Goal: Task Accomplishment & Management: Manage account settings

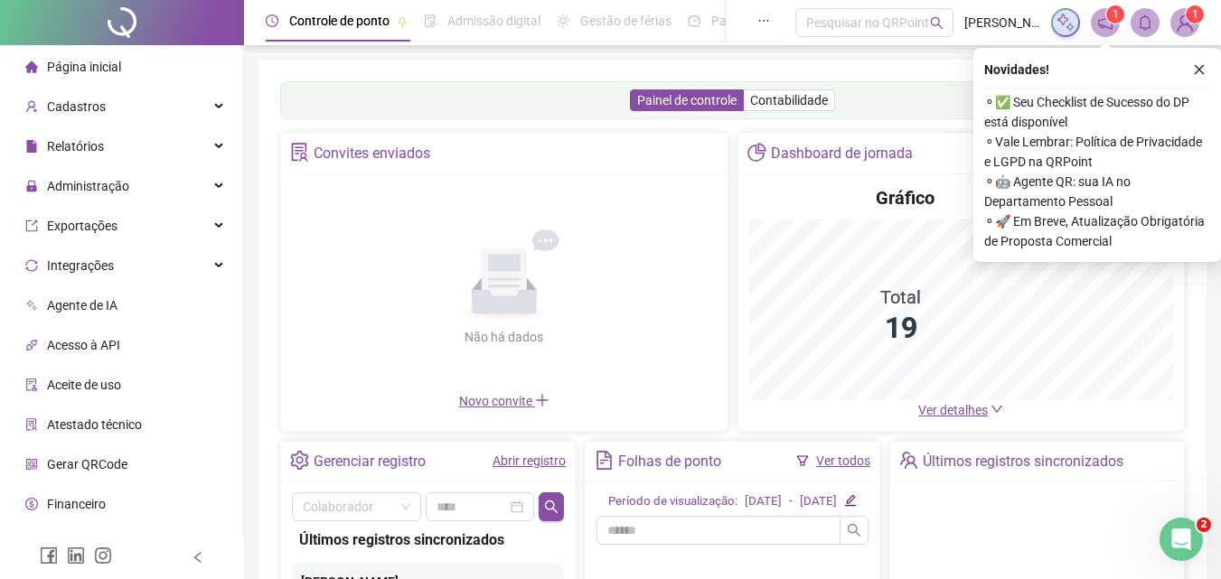
click at [1201, 66] on icon "close" at bounding box center [1199, 69] width 13 height 13
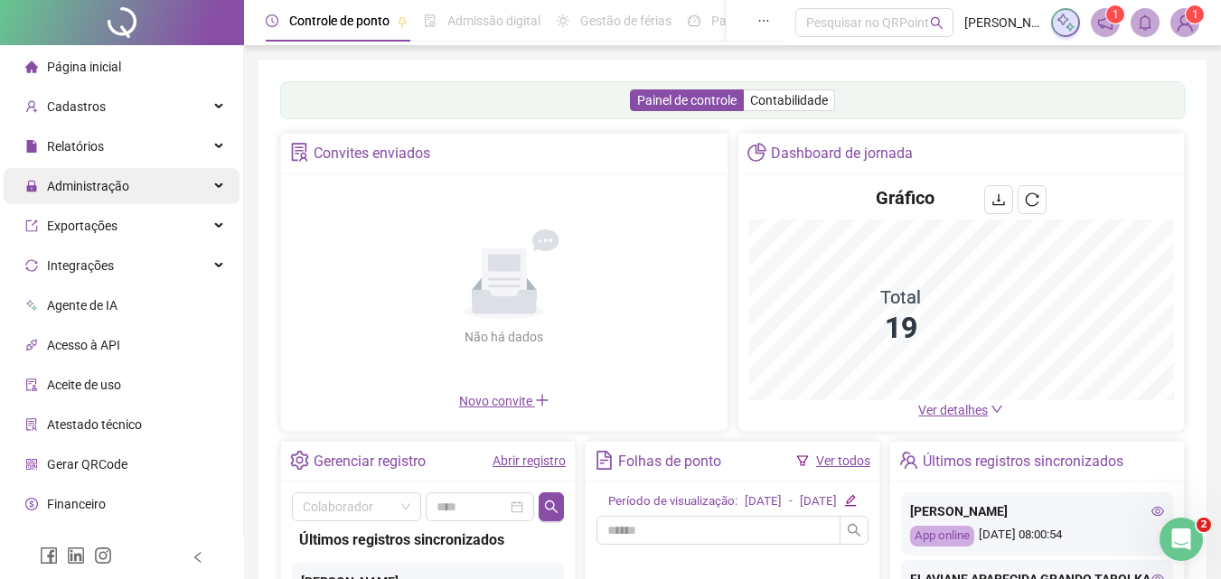
click at [70, 184] on span "Administração" at bounding box center [88, 186] width 82 height 14
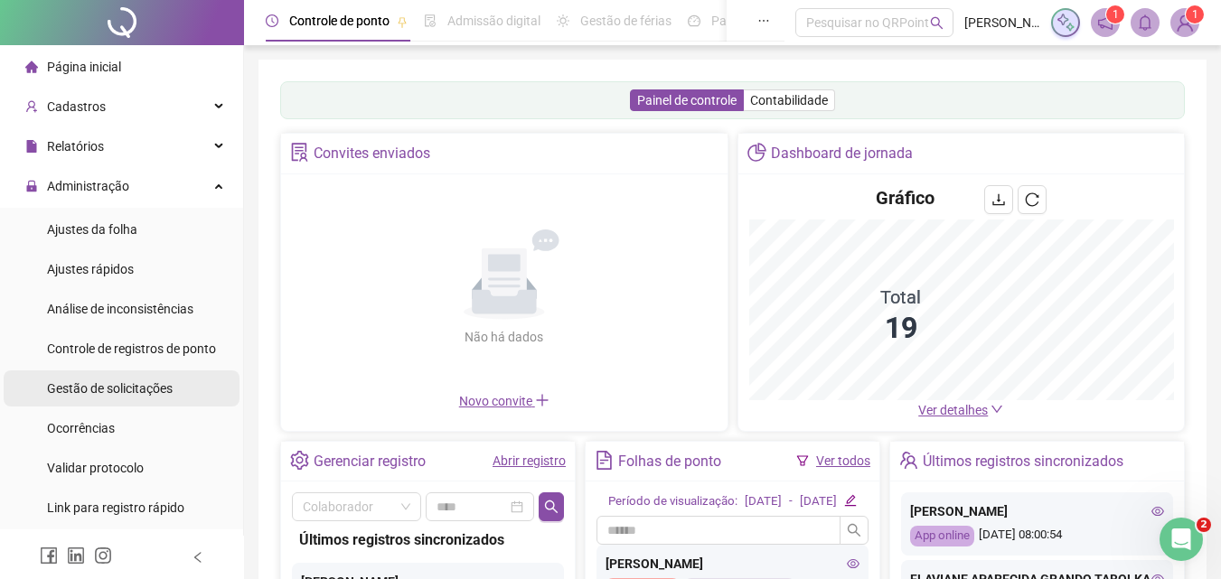
click at [121, 390] on span "Gestão de solicitações" at bounding box center [110, 388] width 126 height 14
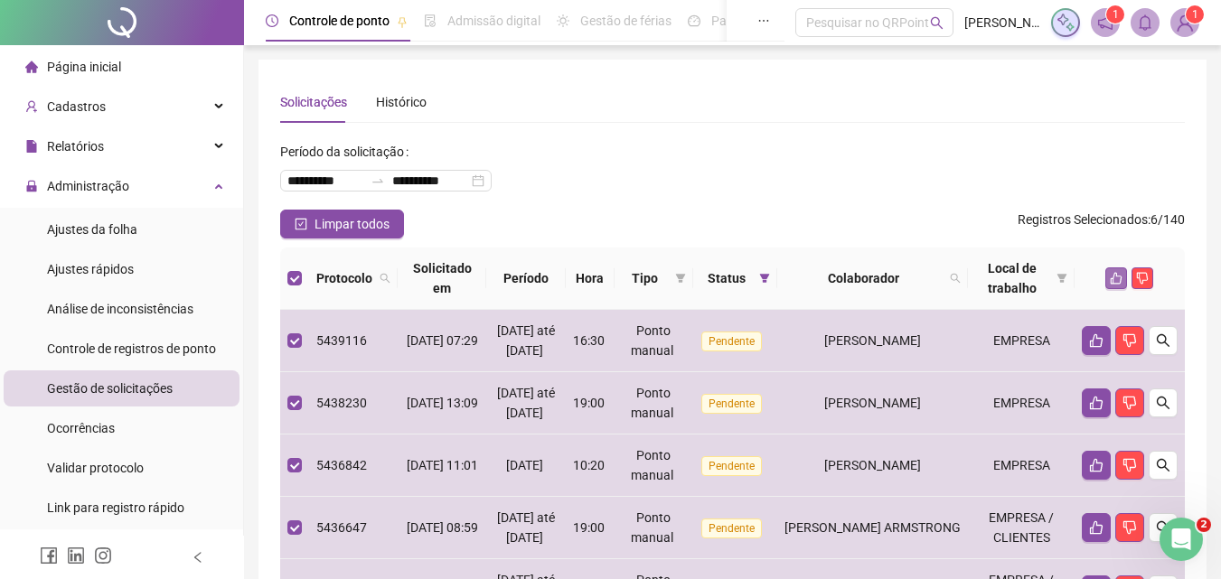
click at [1116, 279] on icon "like" at bounding box center [1116, 278] width 13 height 13
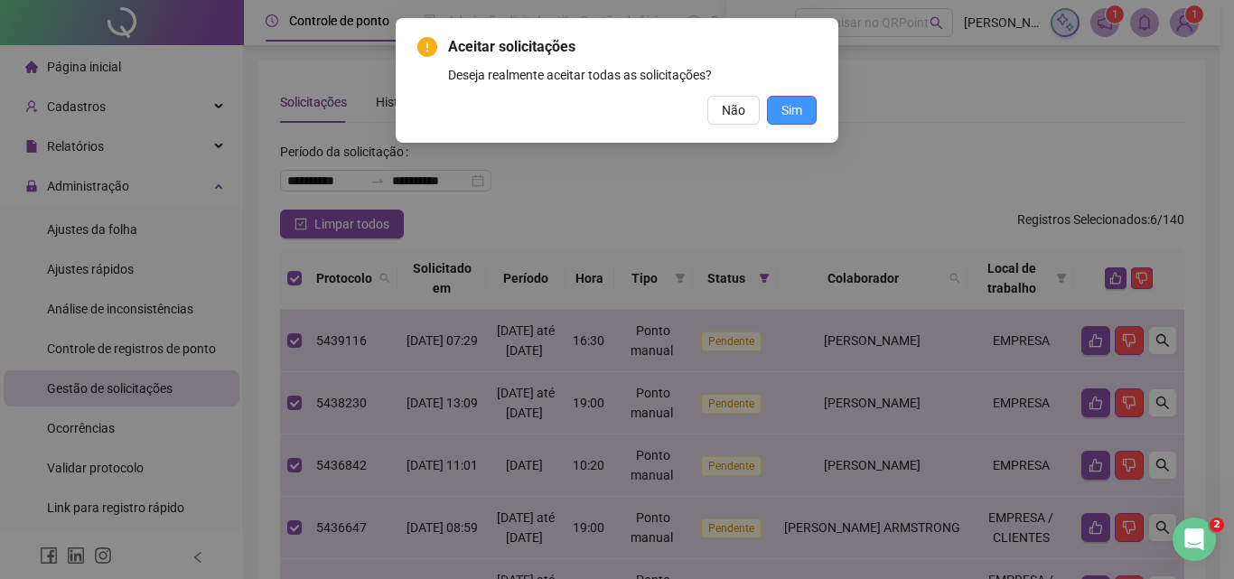
click at [792, 108] on span "Sim" at bounding box center [792, 110] width 21 height 20
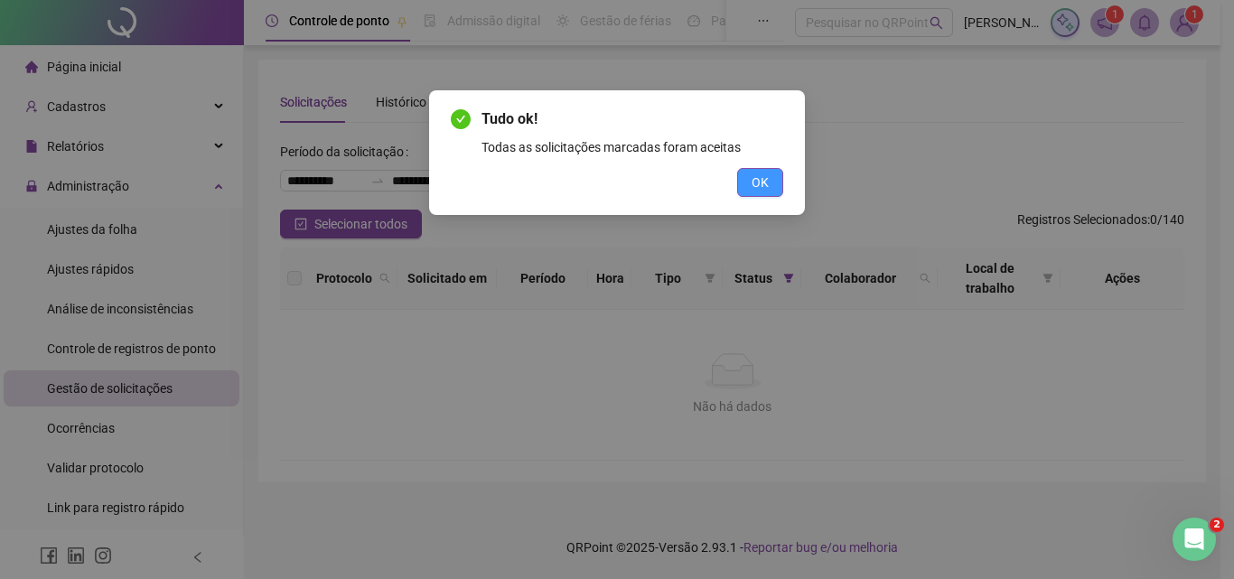
click at [763, 181] on span "OK" at bounding box center [760, 183] width 17 height 20
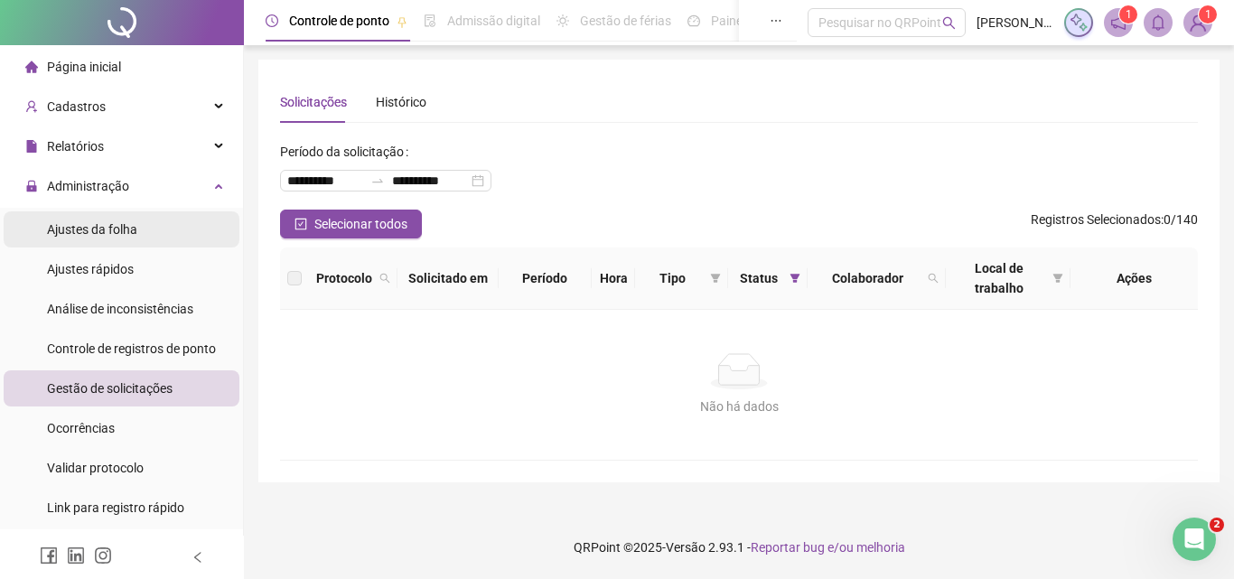
click at [120, 223] on span "Ajustes da folha" at bounding box center [92, 229] width 90 height 14
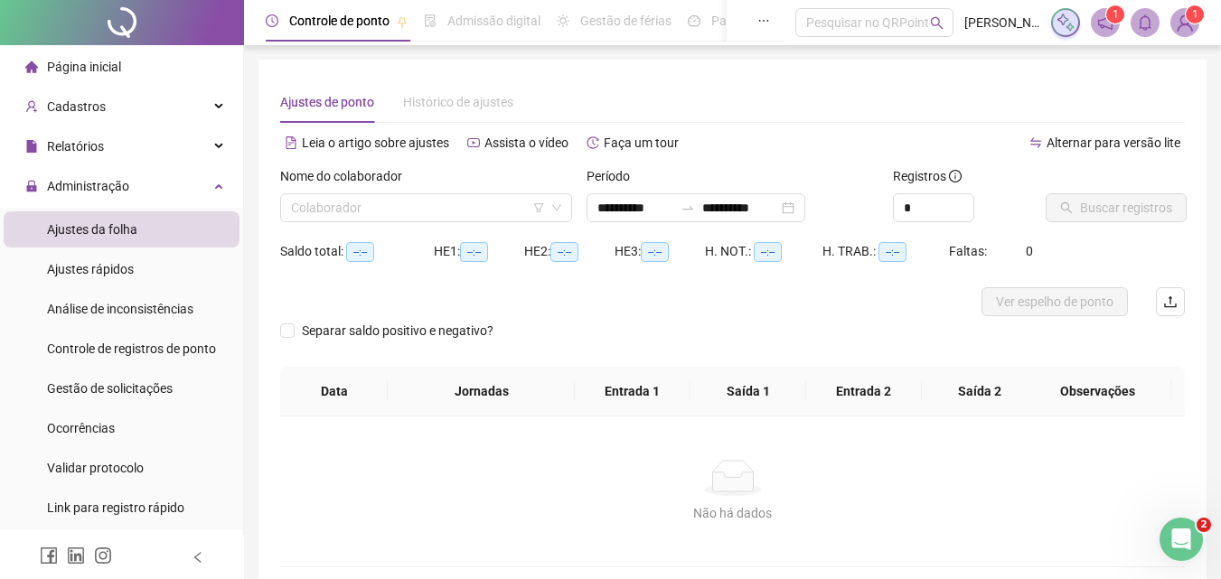
type input "**********"
click at [1180, 21] on img at bounding box center [1184, 22] width 27 height 27
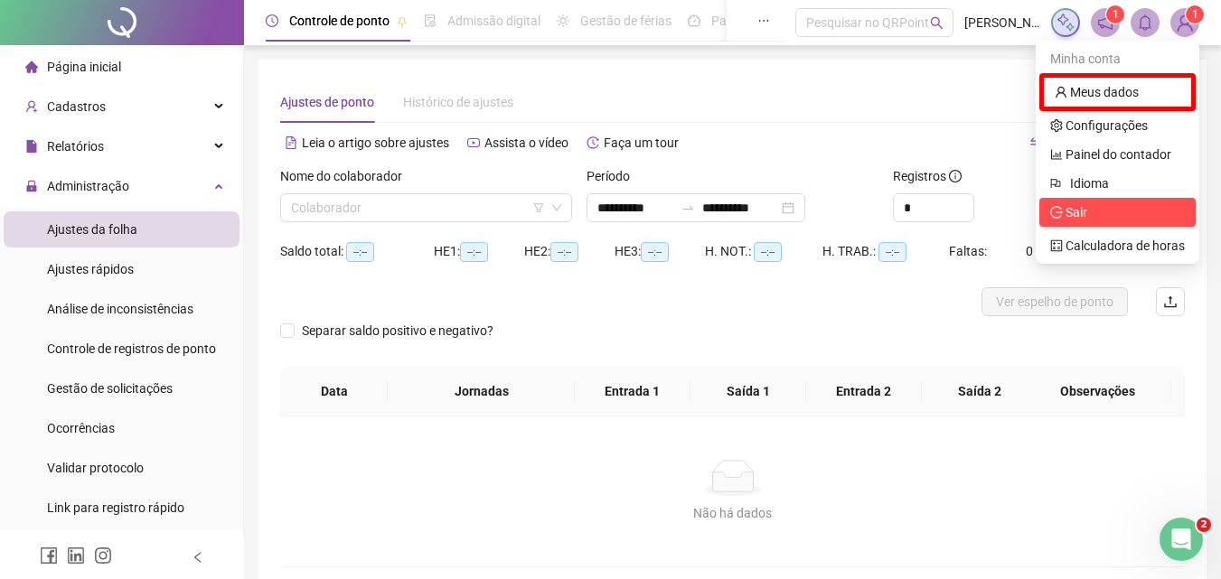
click at [1077, 211] on span "Sair" at bounding box center [1076, 212] width 22 height 14
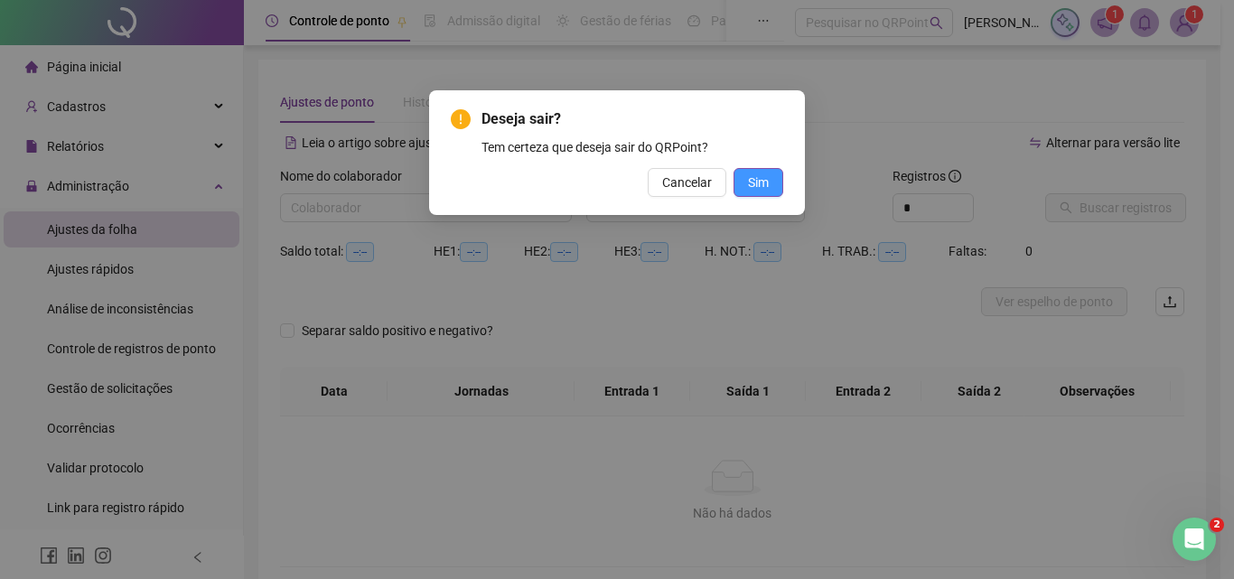
click at [748, 182] on span "Sim" at bounding box center [758, 183] width 21 height 20
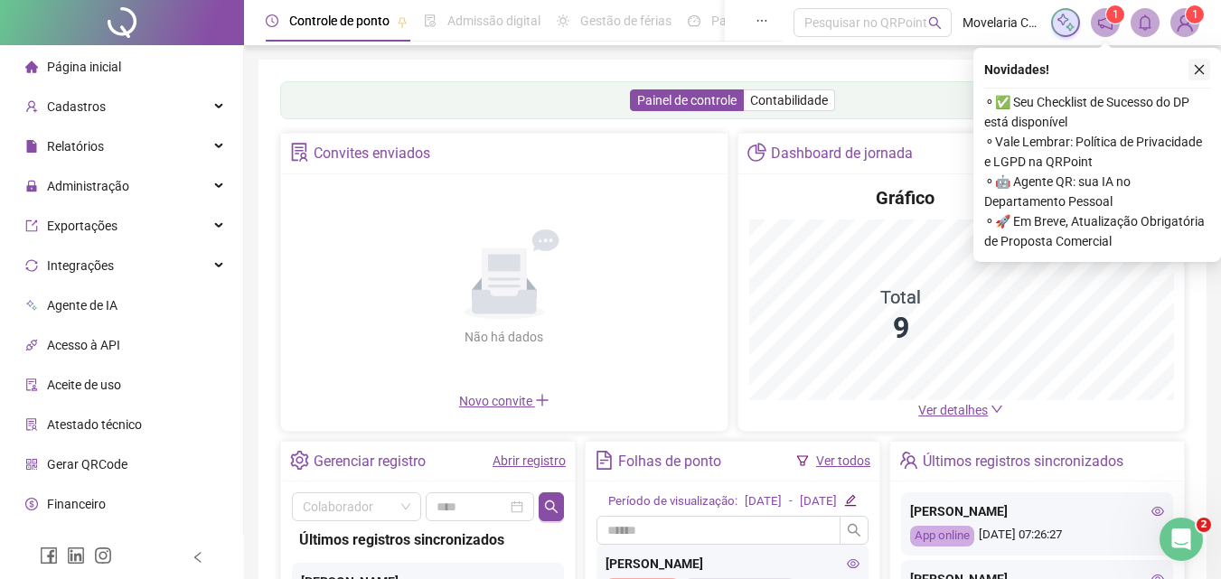
drag, startPoint x: 1200, startPoint y: 66, endPoint x: 1179, endPoint y: 62, distance: 21.1
click at [1199, 65] on icon "close" at bounding box center [1199, 69] width 13 height 13
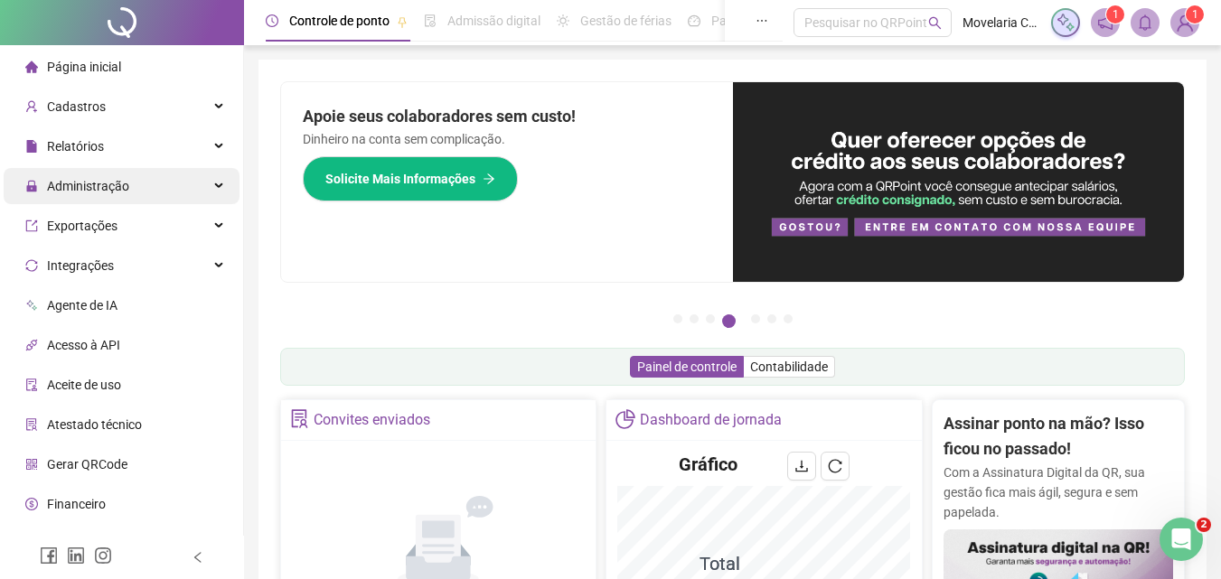
click at [108, 189] on span "Administração" at bounding box center [88, 186] width 82 height 14
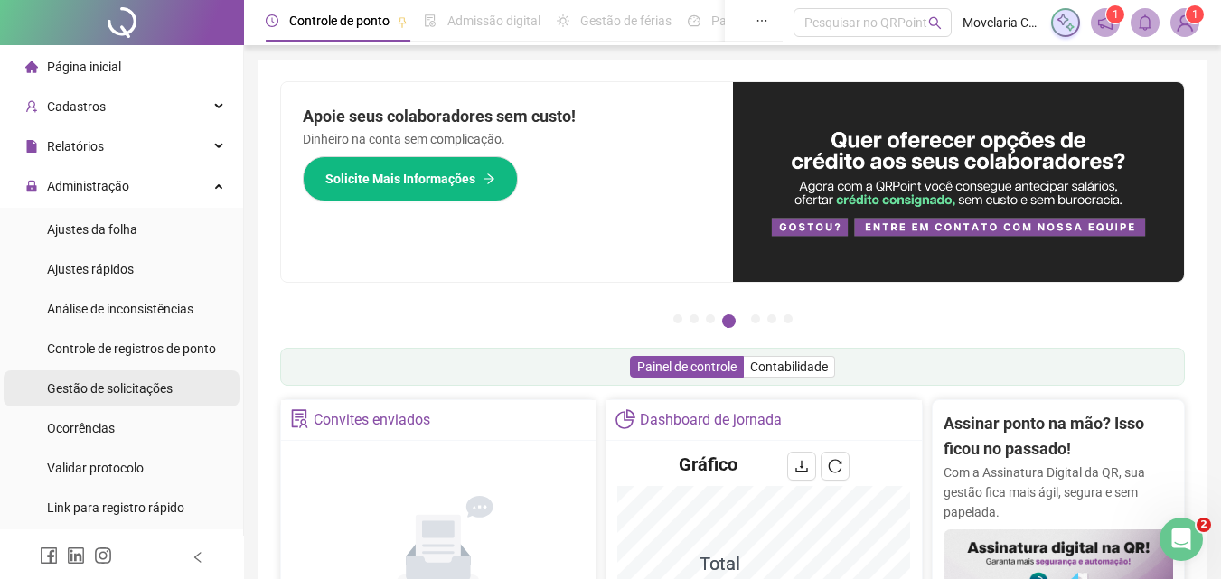
click at [142, 389] on span "Gestão de solicitações" at bounding box center [110, 388] width 126 height 14
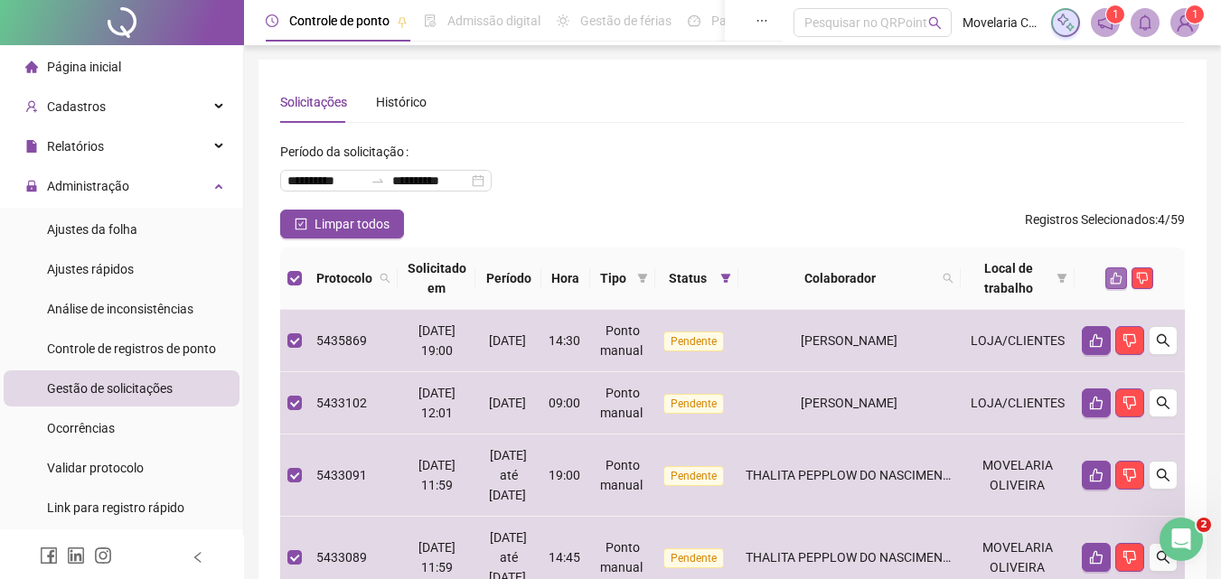
click at [1118, 277] on icon "like" at bounding box center [1116, 278] width 13 height 13
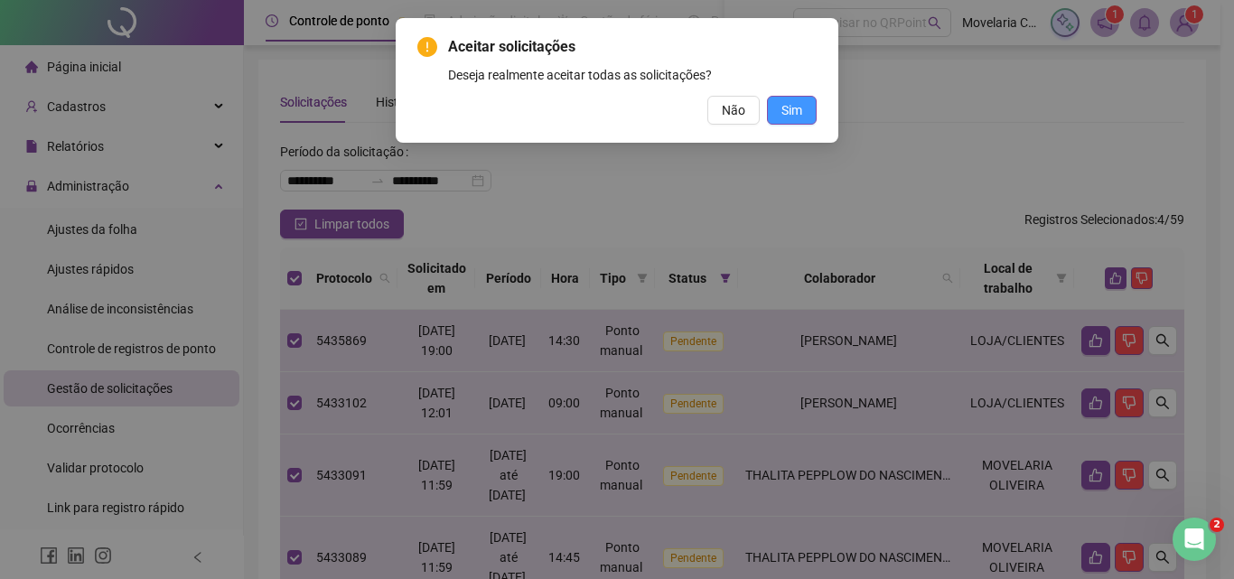
click at [797, 97] on button "Sim" at bounding box center [792, 110] width 50 height 29
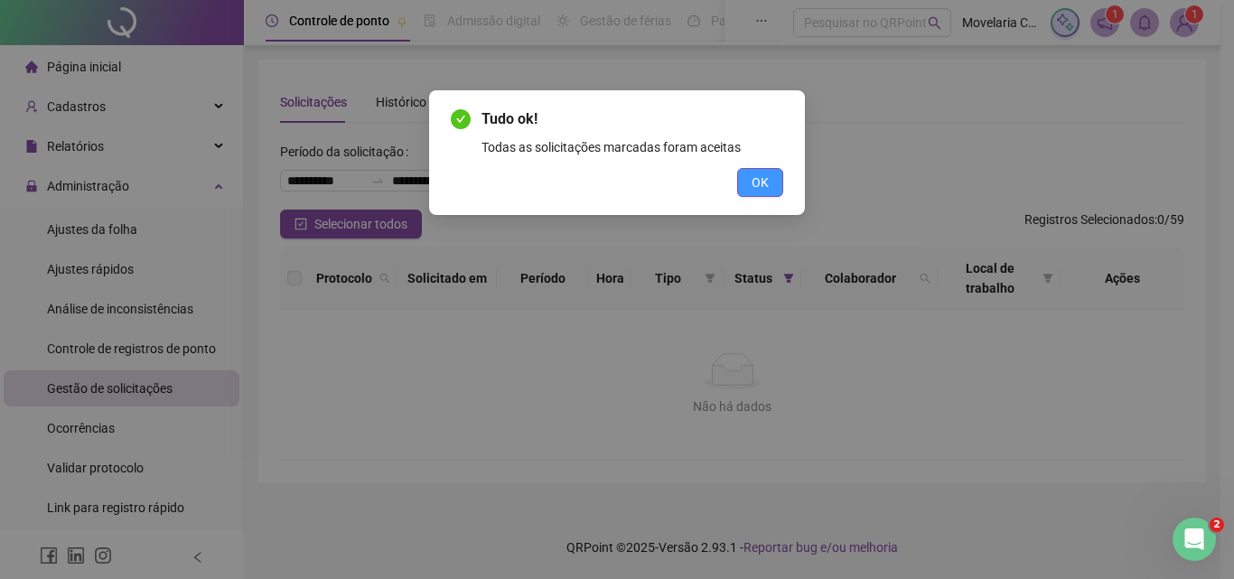
click at [761, 183] on span "OK" at bounding box center [760, 183] width 17 height 20
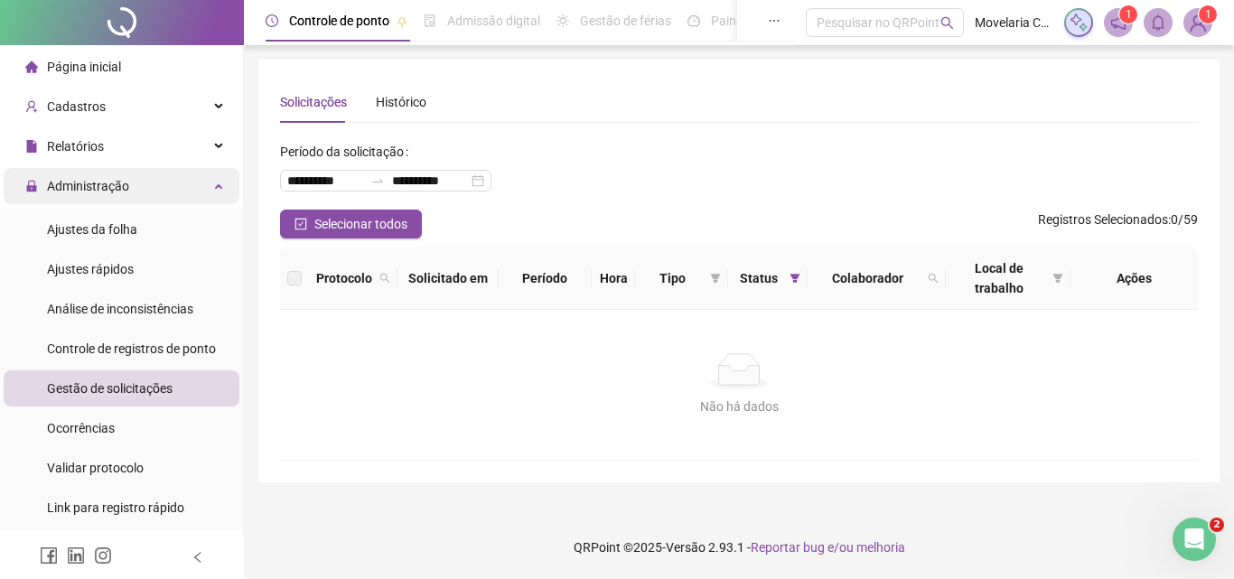
click at [73, 186] on span "Administração" at bounding box center [88, 186] width 82 height 14
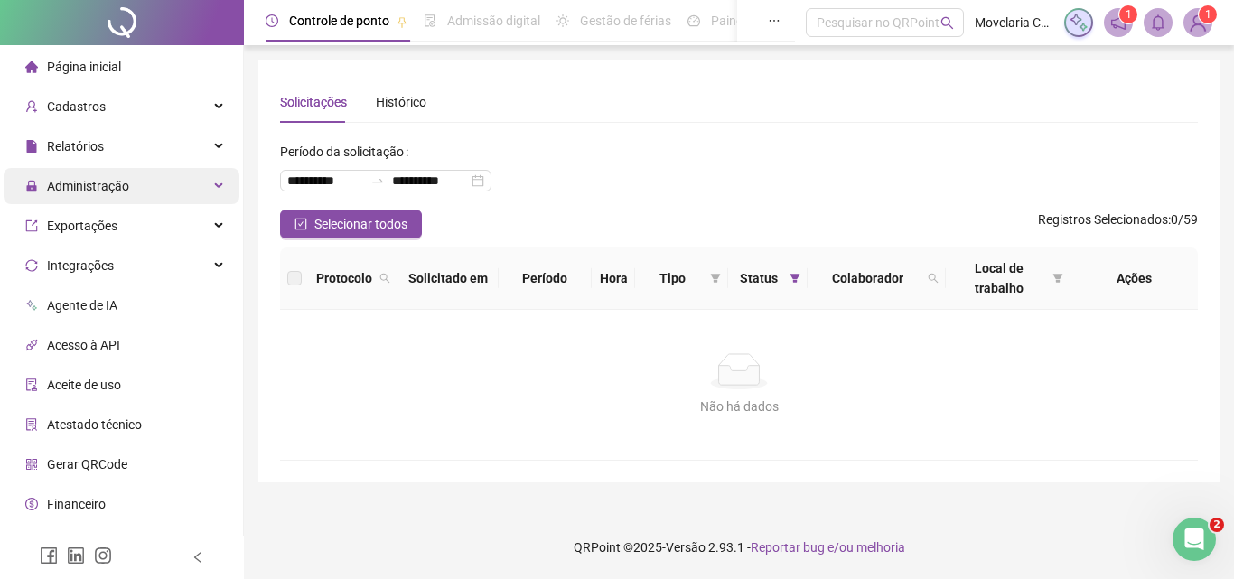
click at [80, 184] on span "Administração" at bounding box center [88, 186] width 82 height 14
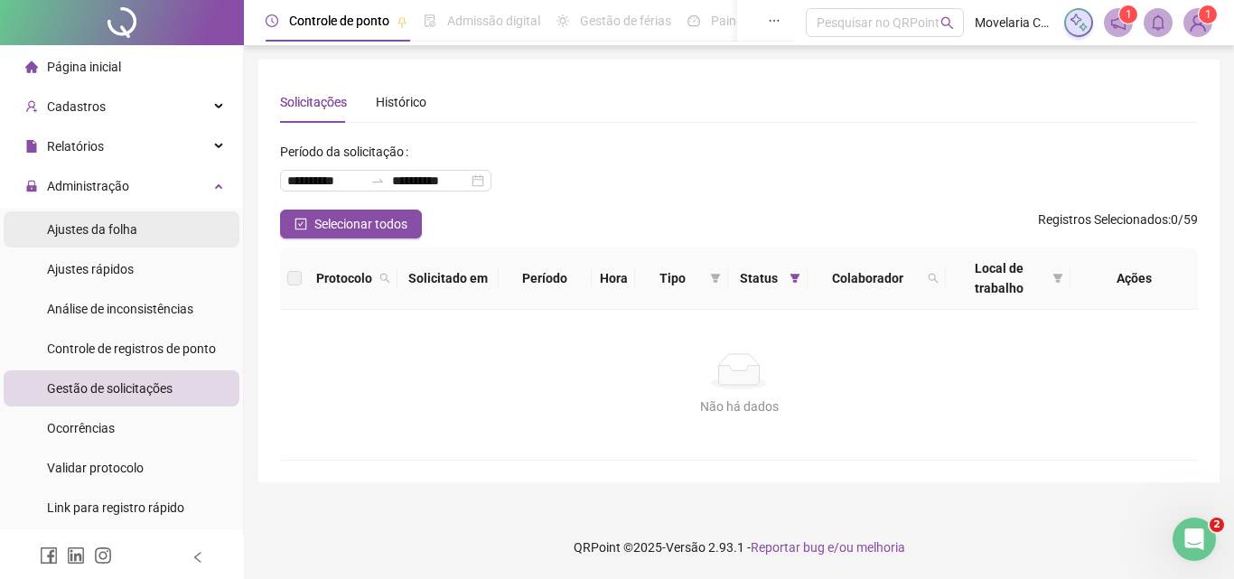
click at [89, 230] on span "Ajustes da folha" at bounding box center [92, 229] width 90 height 14
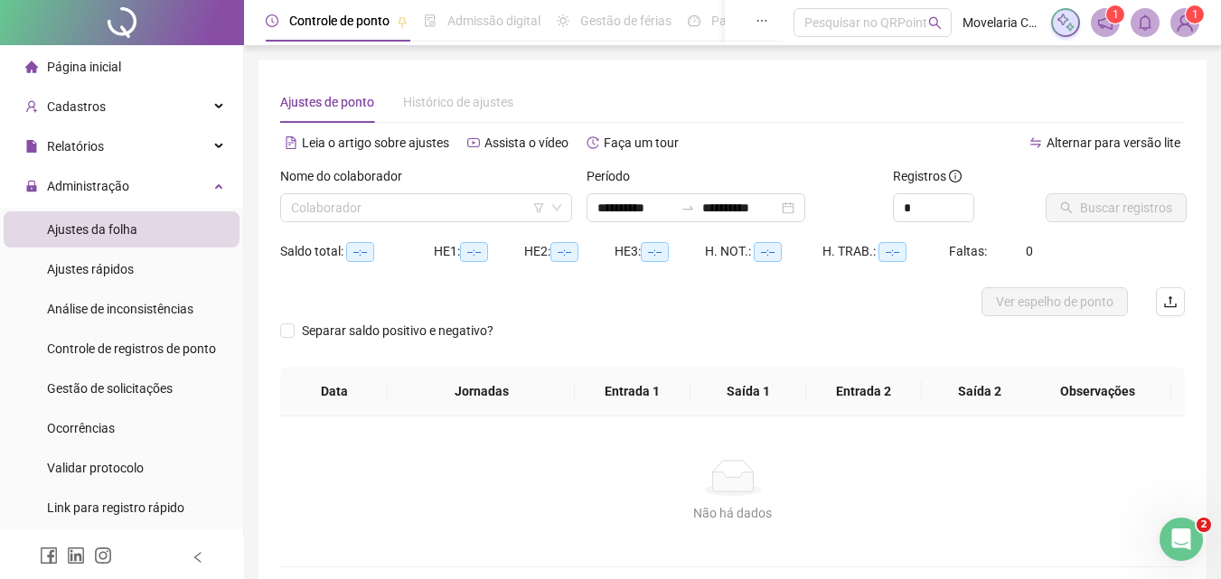
type input "**********"
click at [673, 205] on input "**********" at bounding box center [635, 208] width 76 height 20
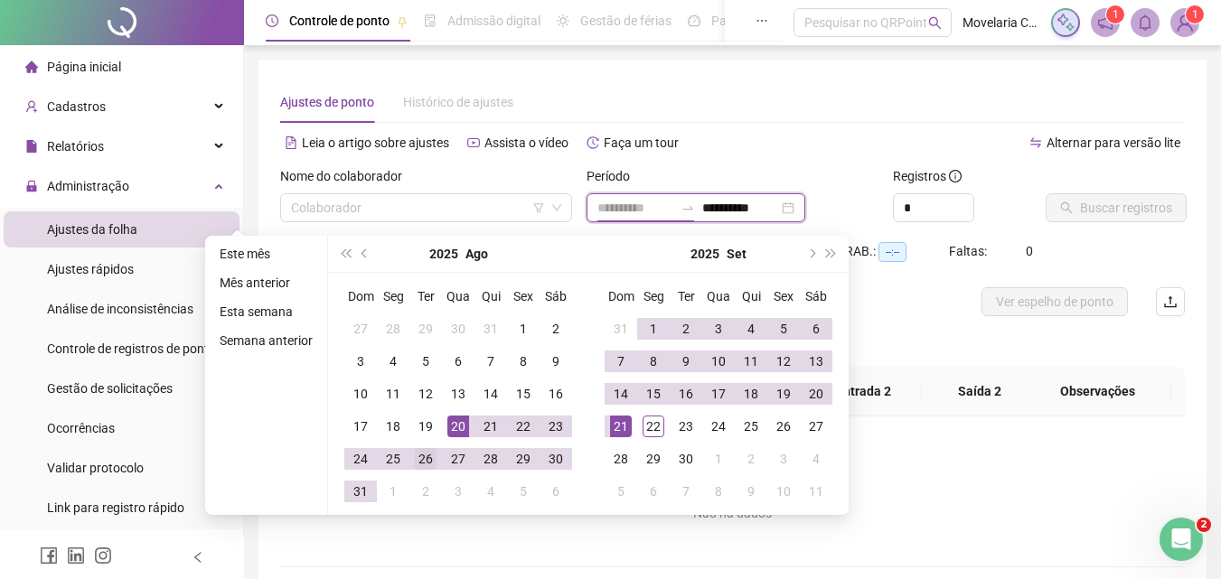
type input "**********"
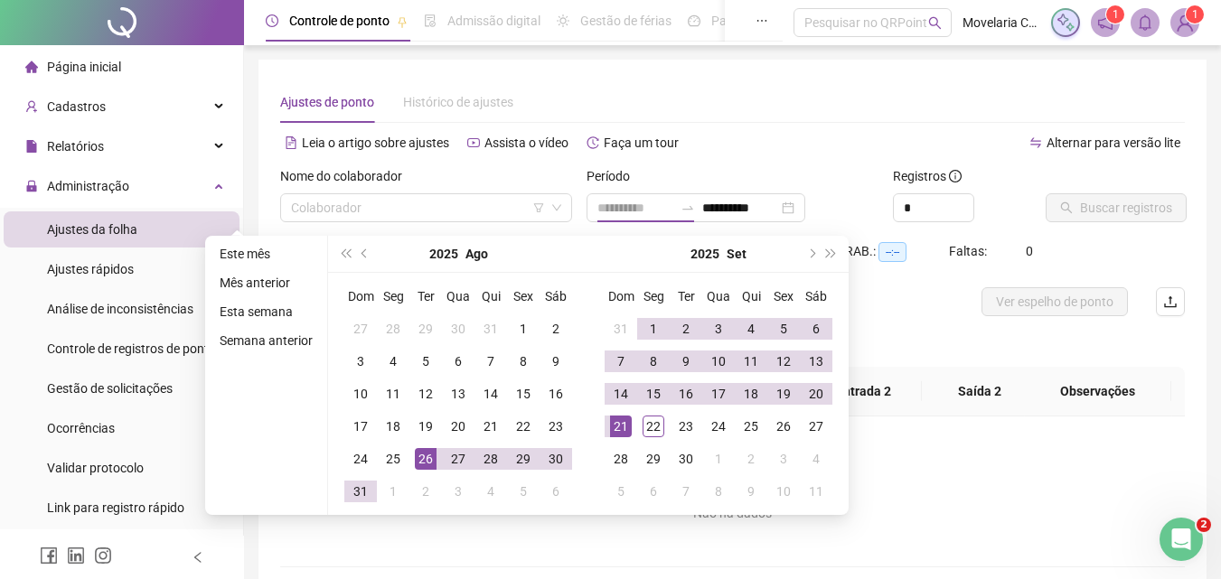
click at [417, 464] on div "26" at bounding box center [426, 459] width 22 height 22
type input "**********"
click at [656, 429] on div "22" at bounding box center [653, 427] width 22 height 22
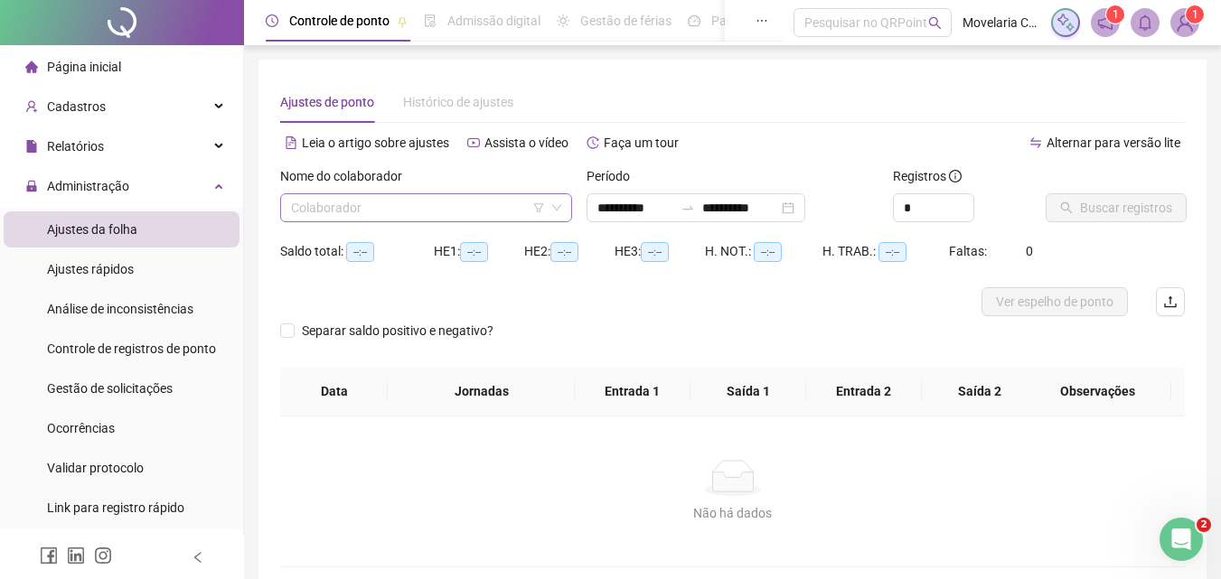
click at [468, 210] on input "search" at bounding box center [418, 207] width 254 height 27
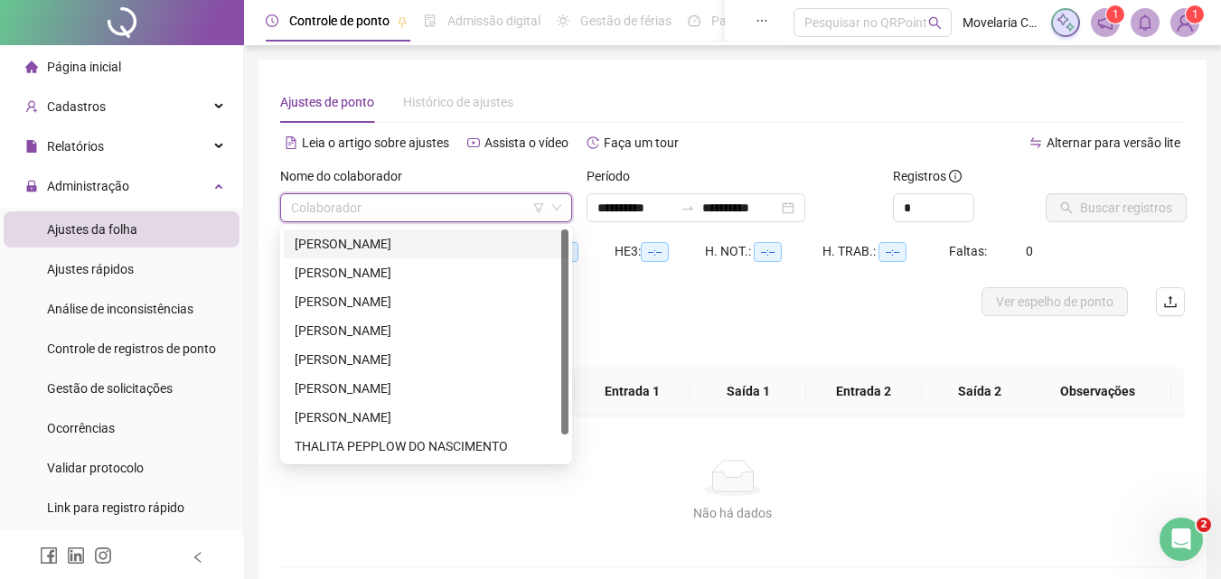
click at [338, 245] on div "[PERSON_NAME]" at bounding box center [426, 244] width 263 height 20
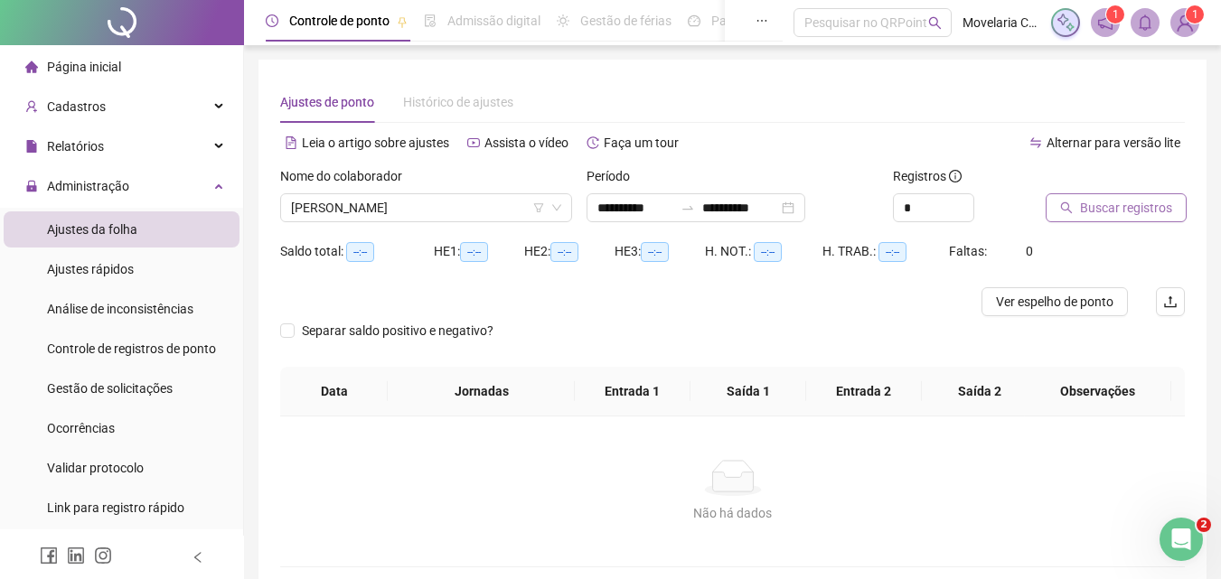
click at [1096, 209] on span "Buscar registros" at bounding box center [1126, 208] width 92 height 20
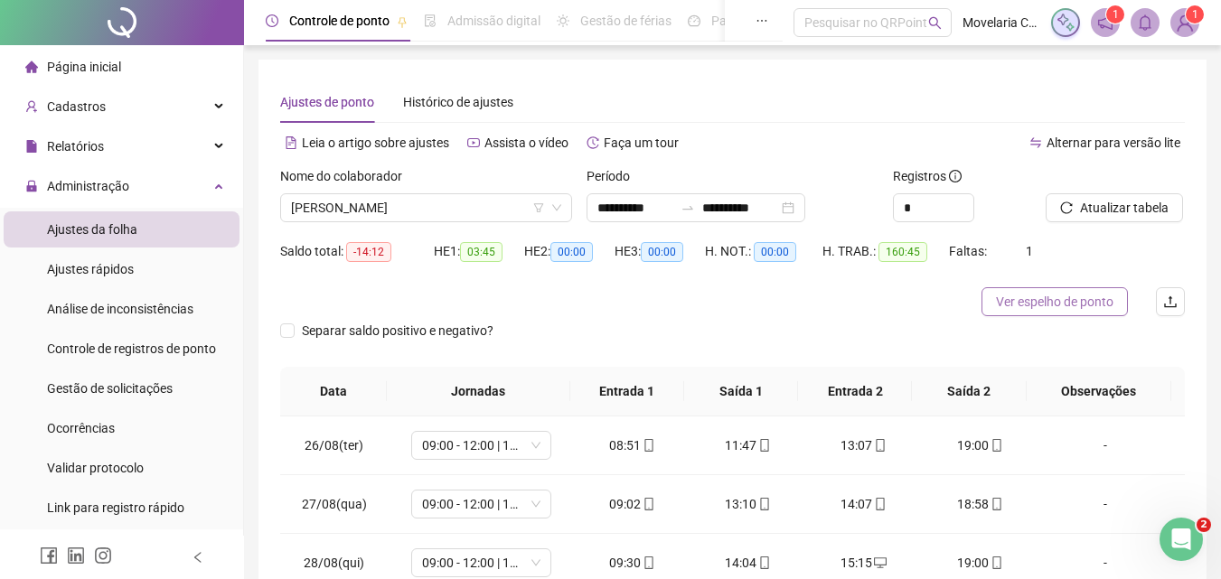
click at [1075, 300] on span "Ver espelho de ponto" at bounding box center [1054, 302] width 117 height 20
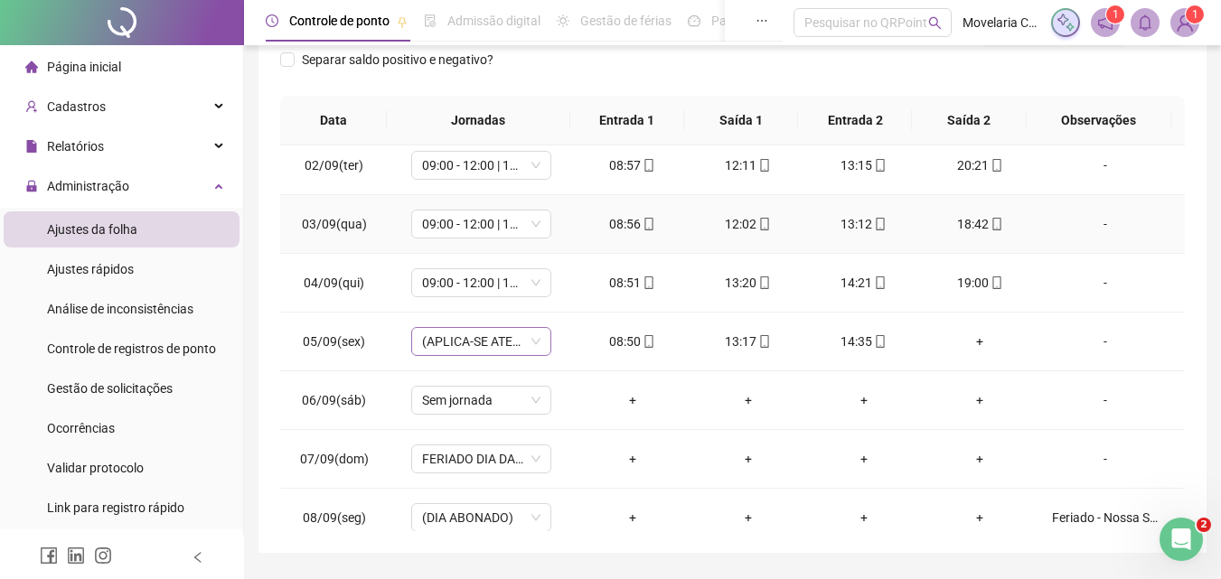
scroll to position [452, 0]
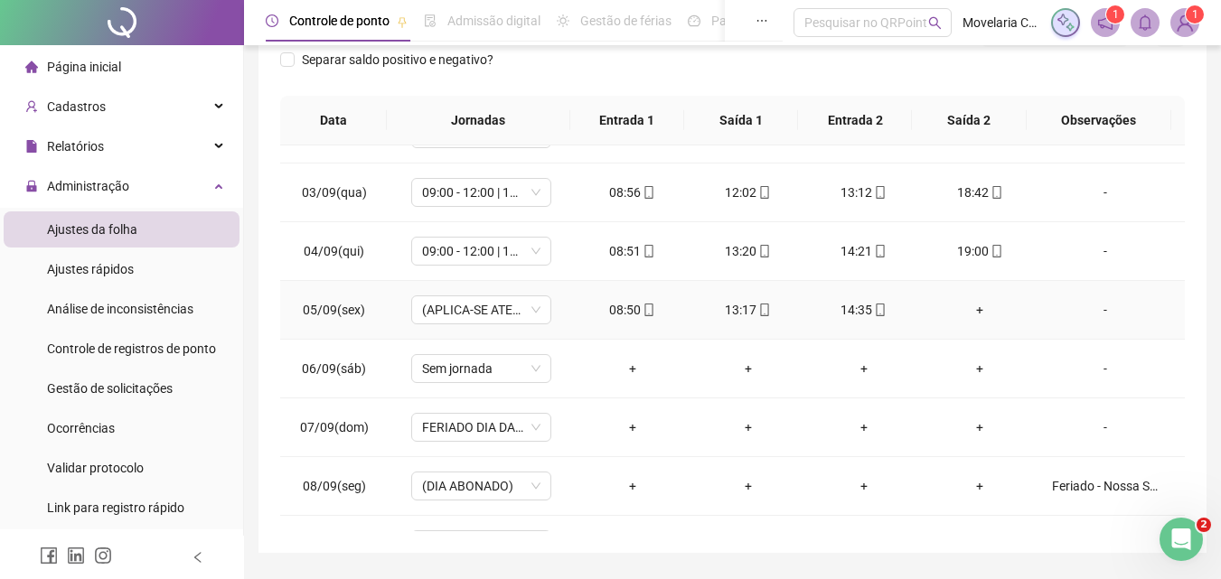
click at [968, 308] on div "+" at bounding box center [979, 310] width 87 height 20
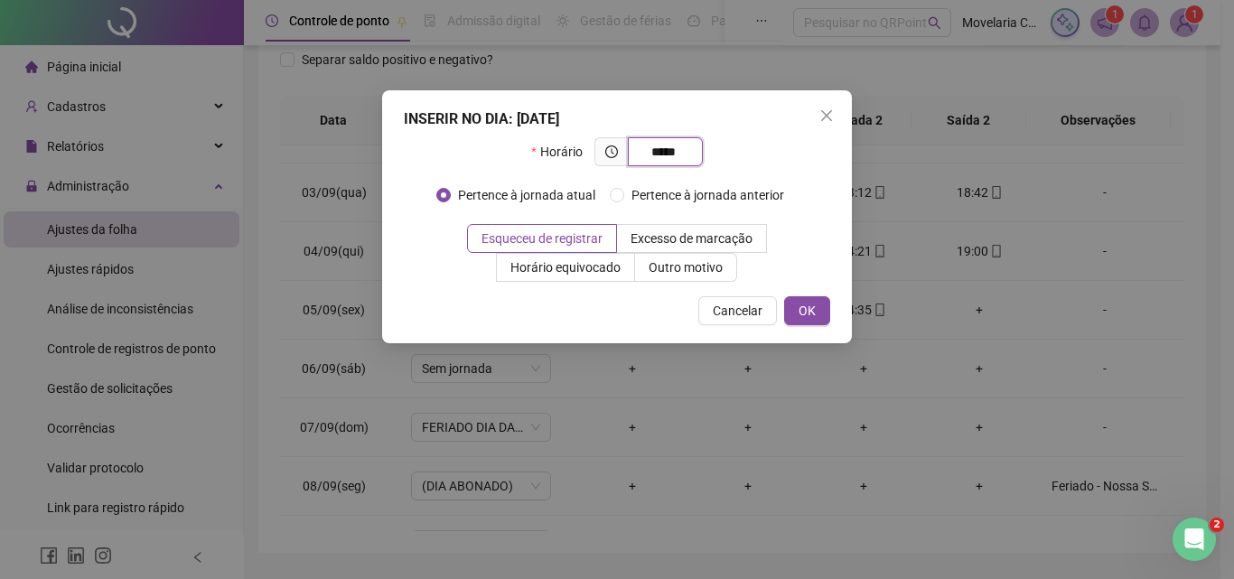
type input "*****"
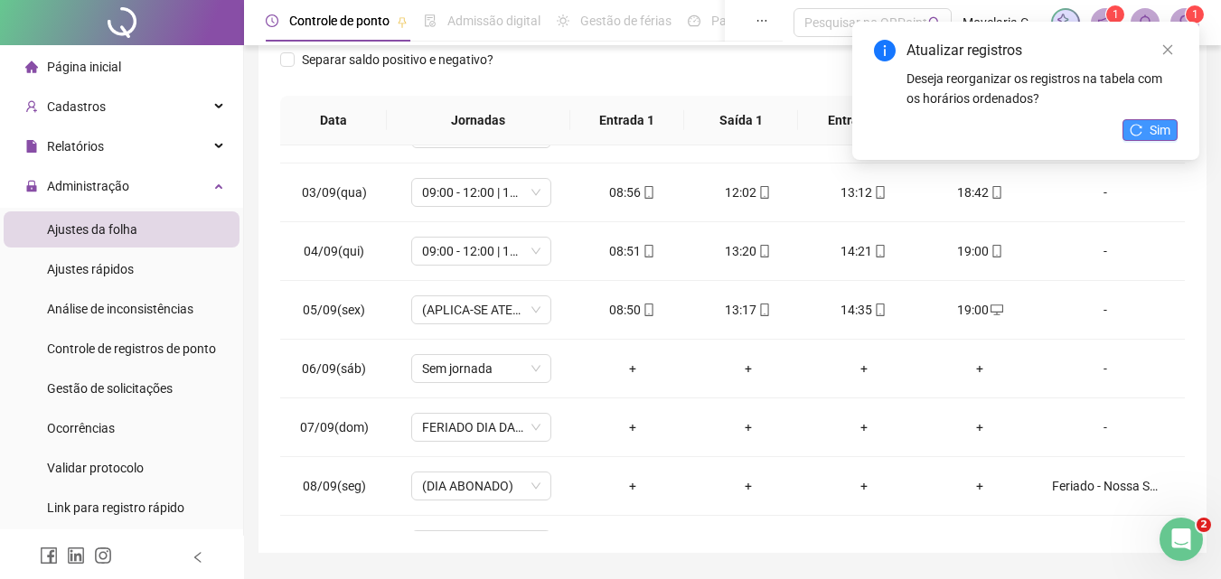
click at [1154, 132] on span "Sim" at bounding box center [1159, 130] width 21 height 20
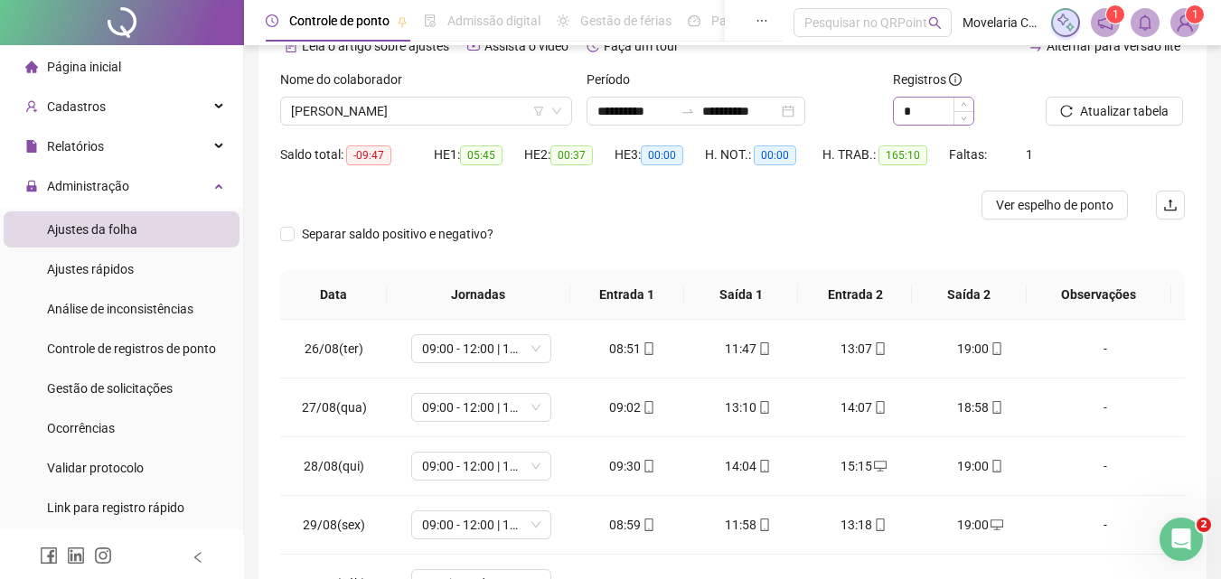
scroll to position [0, 0]
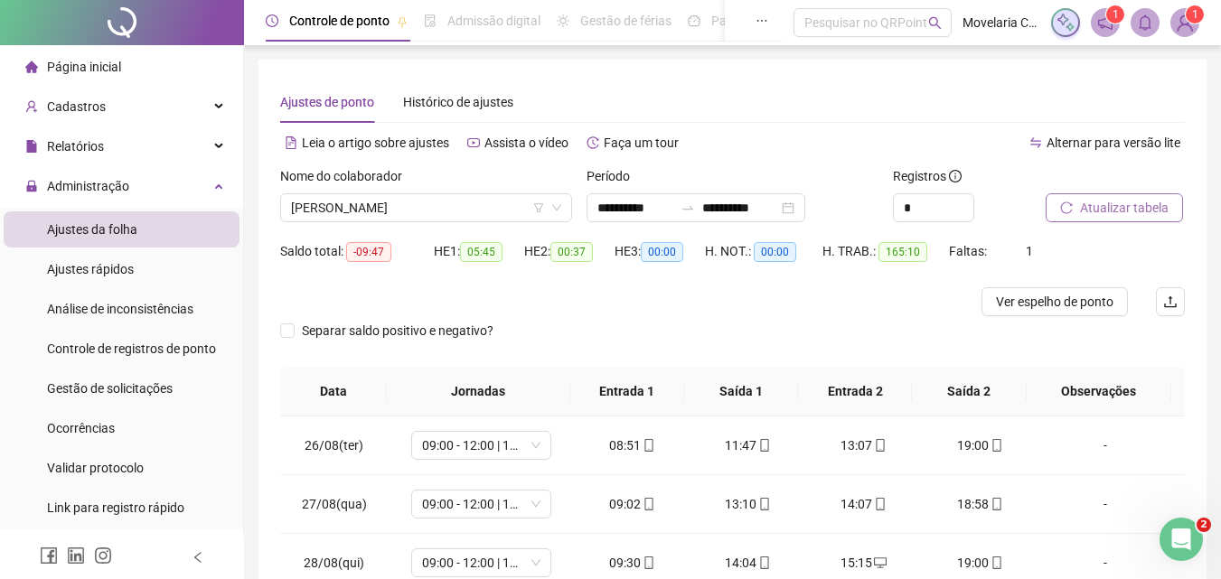
click at [1111, 209] on span "Atualizar tabela" at bounding box center [1124, 208] width 89 height 20
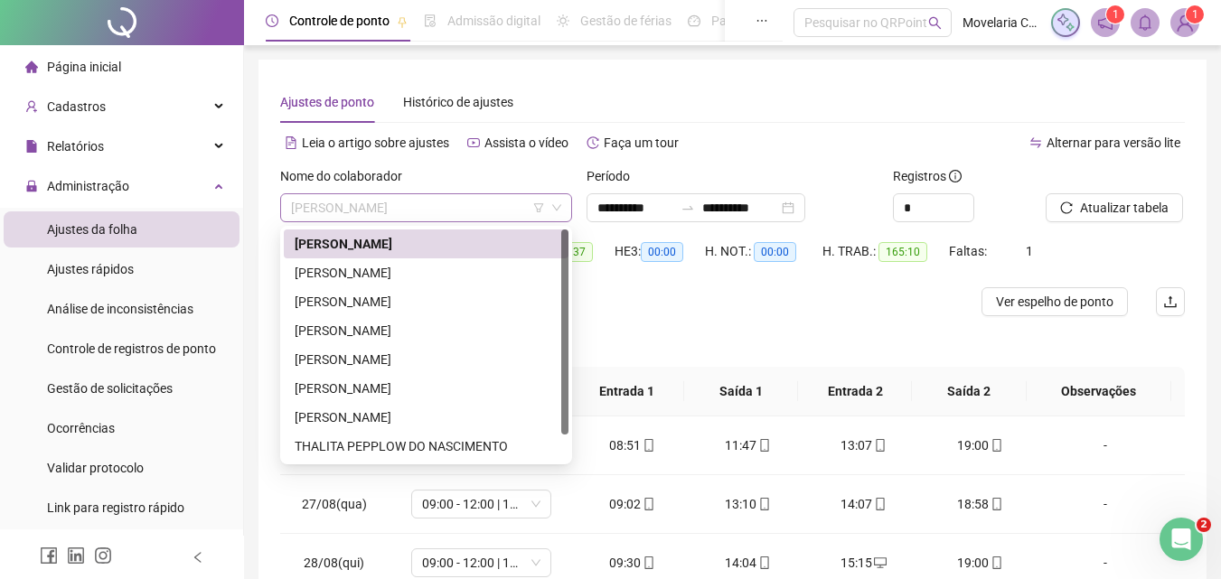
click at [480, 207] on span "[PERSON_NAME]" at bounding box center [426, 207] width 270 height 27
click at [409, 270] on div "[PERSON_NAME]" at bounding box center [426, 273] width 263 height 20
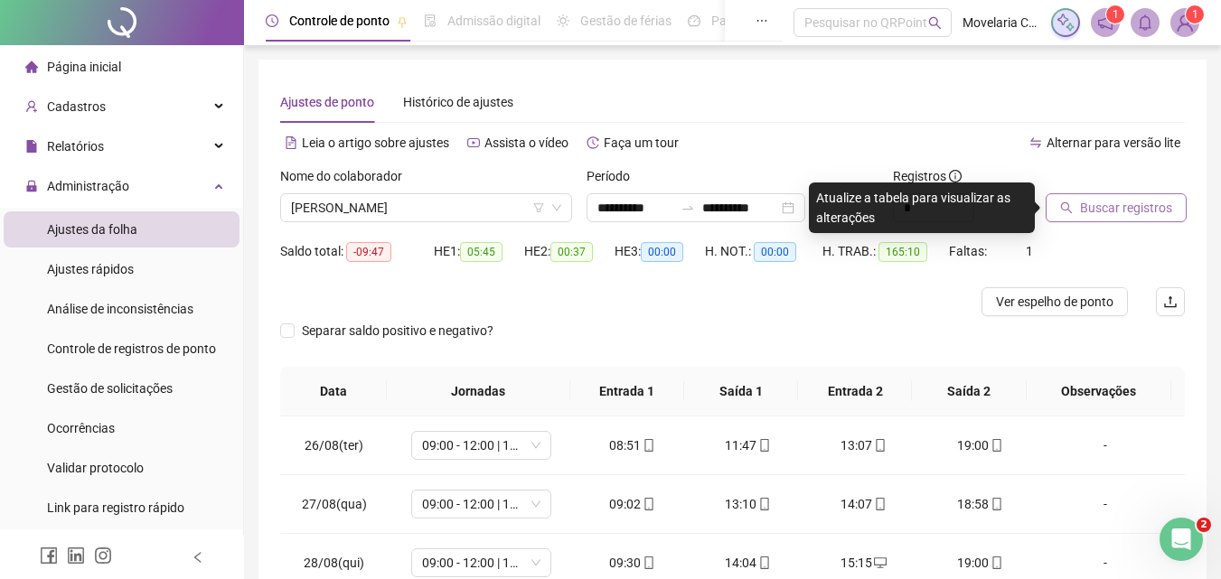
click at [1110, 211] on span "Buscar registros" at bounding box center [1126, 208] width 92 height 20
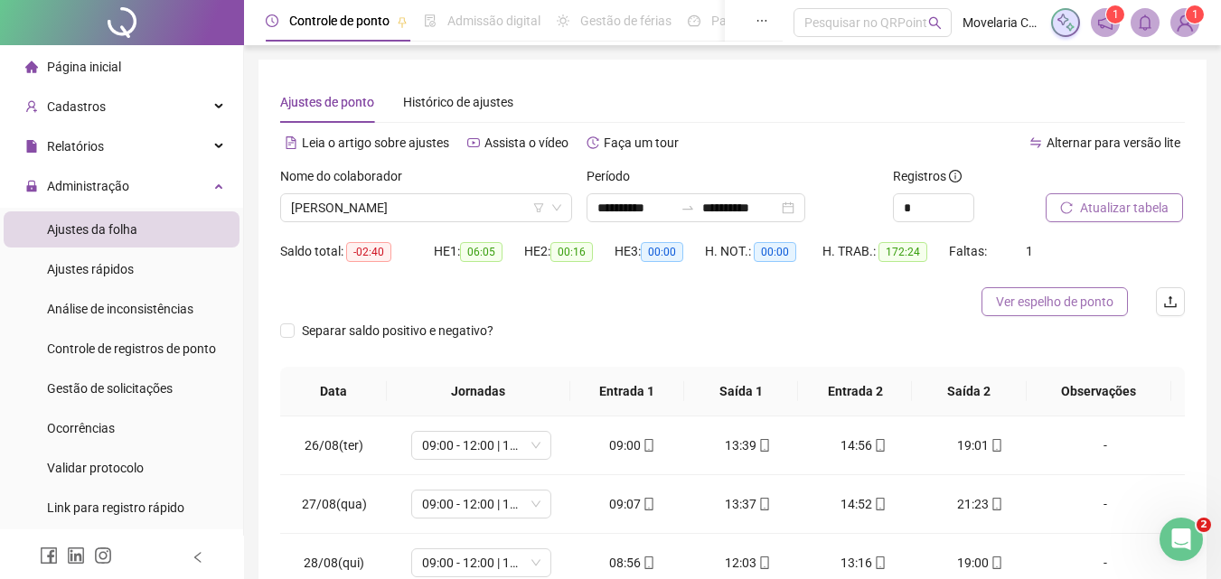
click at [1068, 303] on span "Ver espelho de ponto" at bounding box center [1054, 302] width 117 height 20
click at [483, 205] on span "[PERSON_NAME]" at bounding box center [426, 207] width 270 height 27
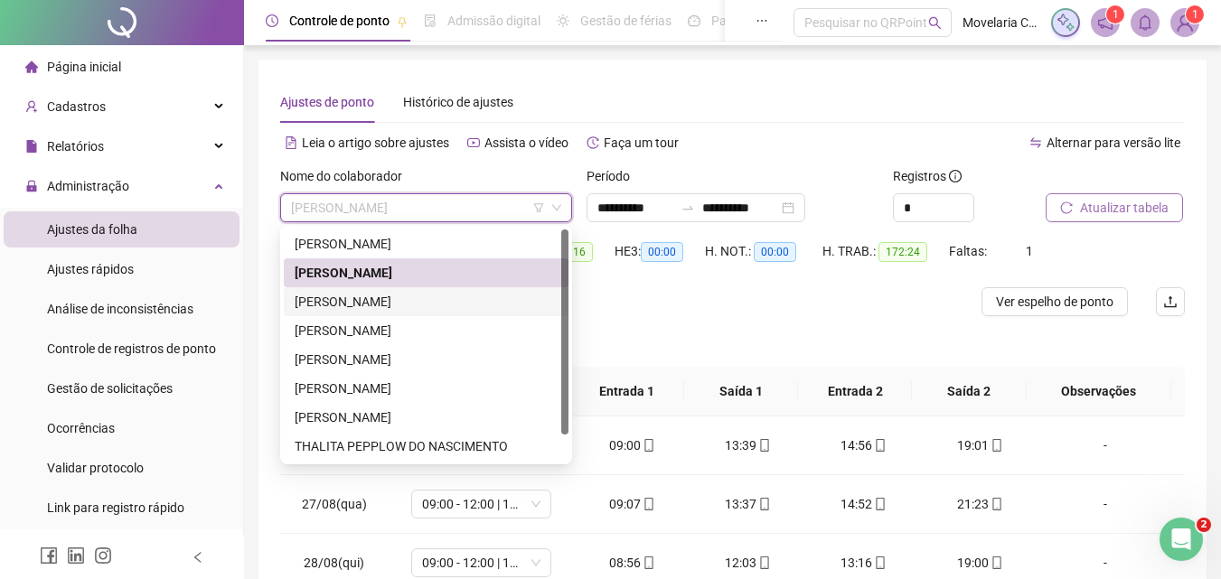
click at [415, 305] on div "[PERSON_NAME]" at bounding box center [426, 302] width 263 height 20
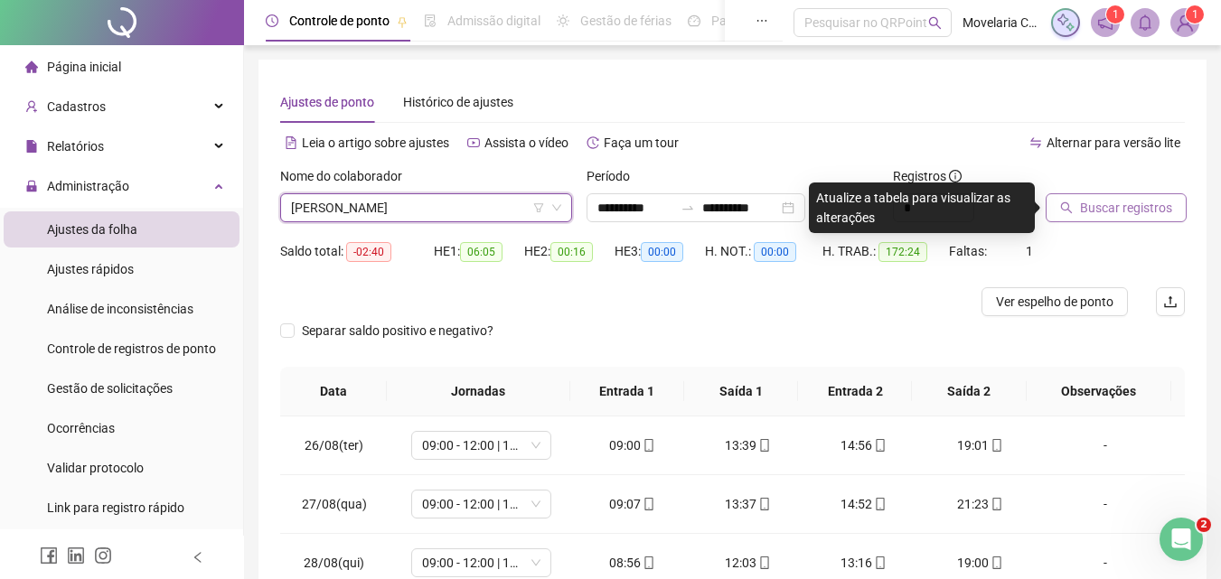
click at [1133, 211] on span "Buscar registros" at bounding box center [1126, 208] width 92 height 20
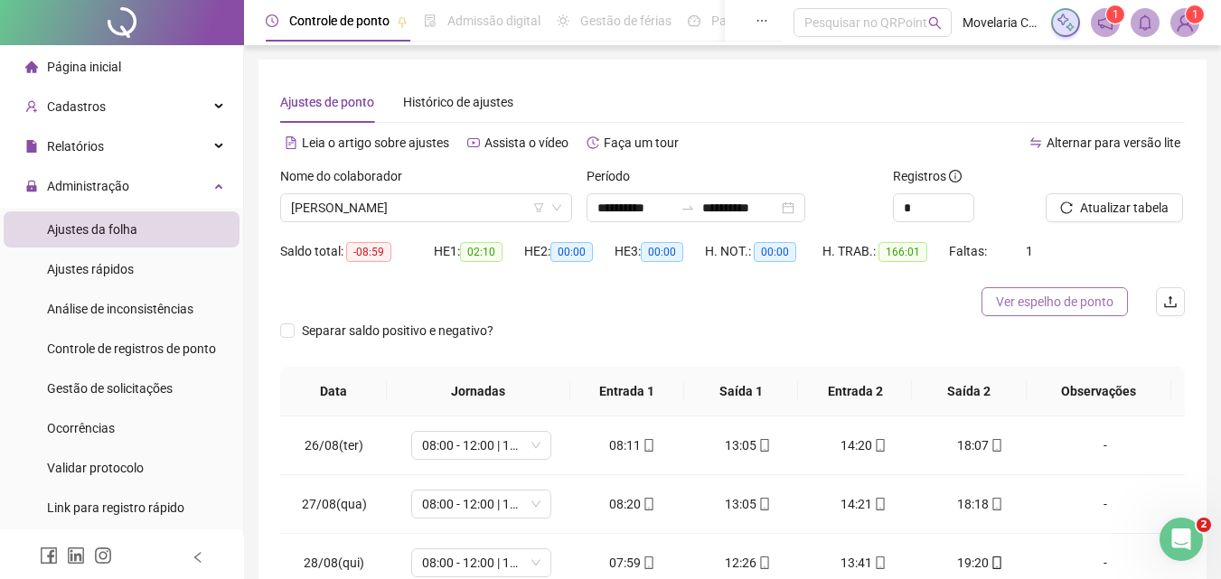
click at [1044, 298] on span "Ver espelho de ponto" at bounding box center [1054, 302] width 117 height 20
click at [484, 207] on span "[PERSON_NAME]" at bounding box center [426, 207] width 270 height 27
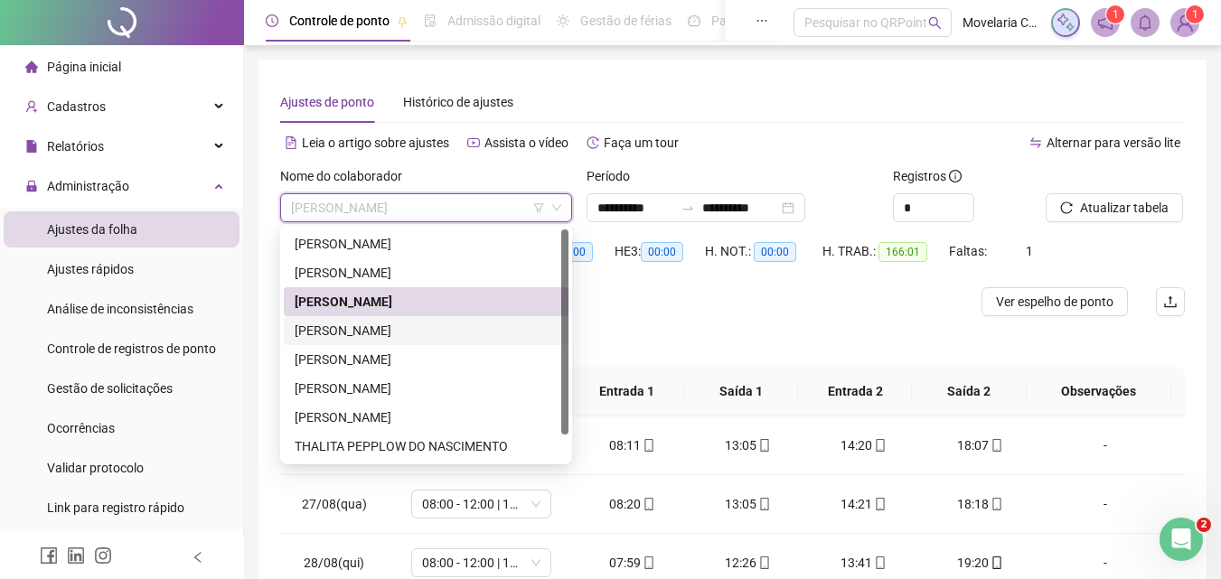
click at [373, 329] on div "[PERSON_NAME]" at bounding box center [426, 331] width 263 height 20
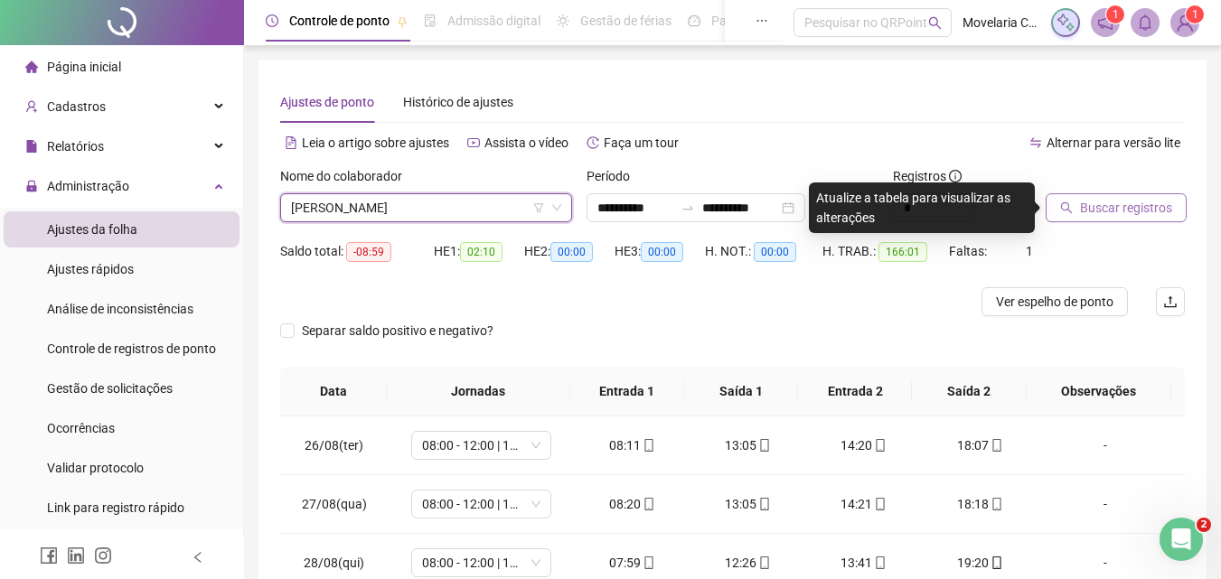
click at [1113, 209] on span "Buscar registros" at bounding box center [1126, 208] width 92 height 20
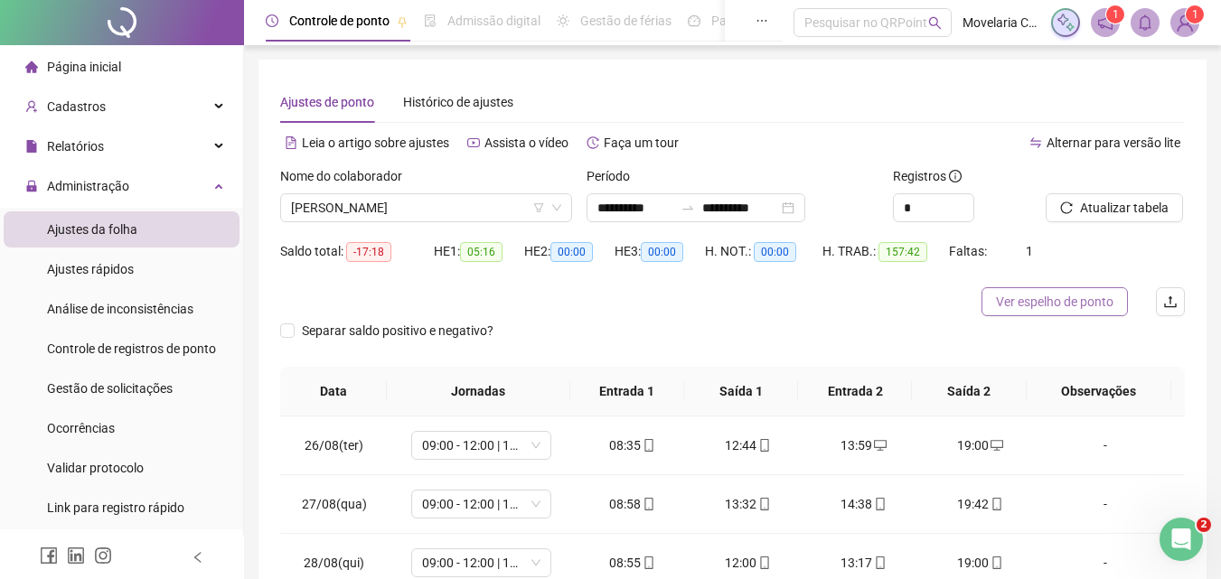
click at [1060, 305] on span "Ver espelho de ponto" at bounding box center [1054, 302] width 117 height 20
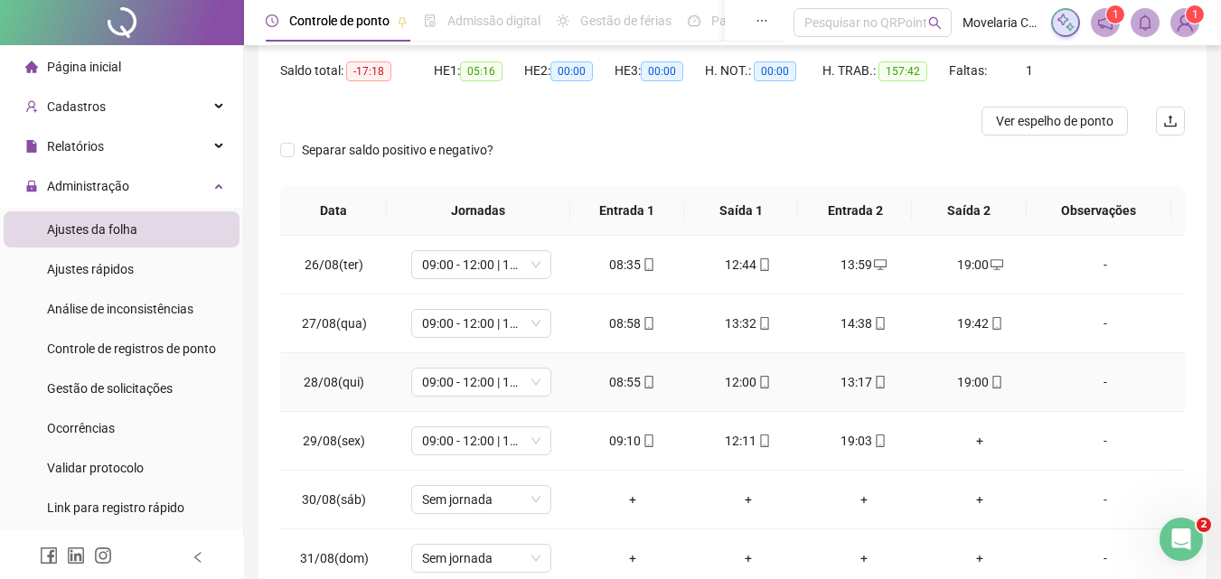
scroll to position [90, 0]
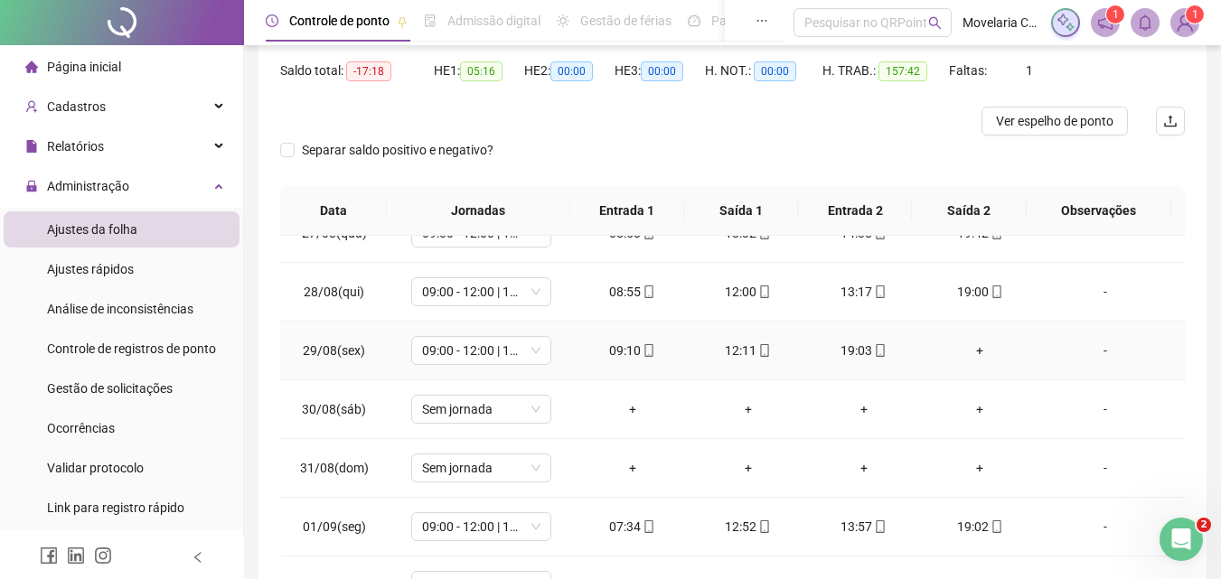
click at [971, 348] on div "+" at bounding box center [979, 351] width 87 height 20
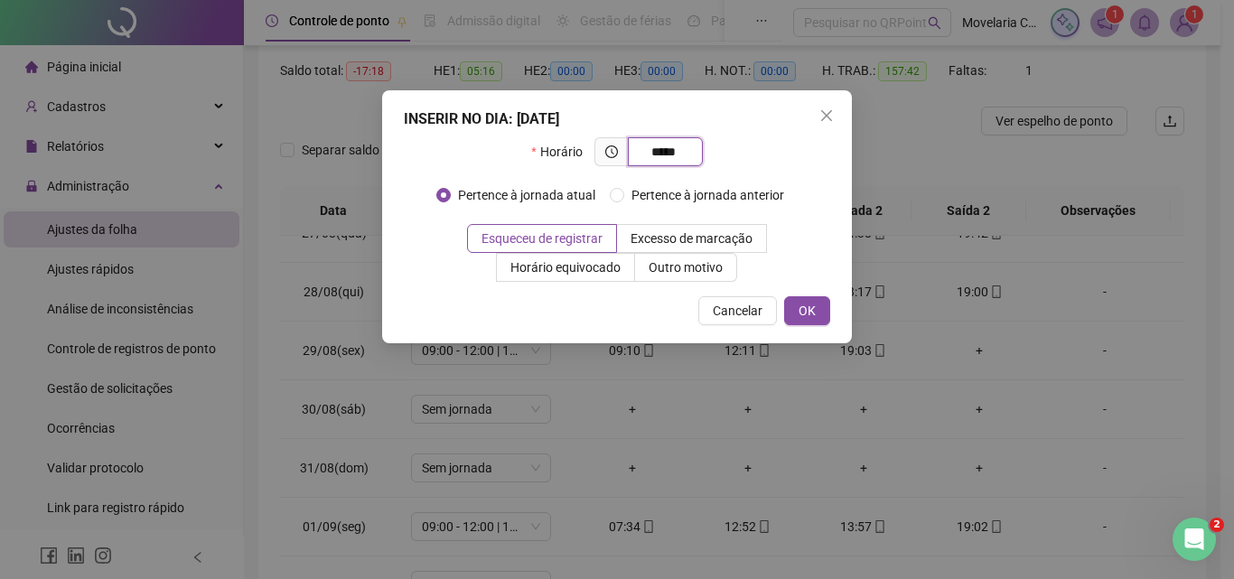
type input "*****"
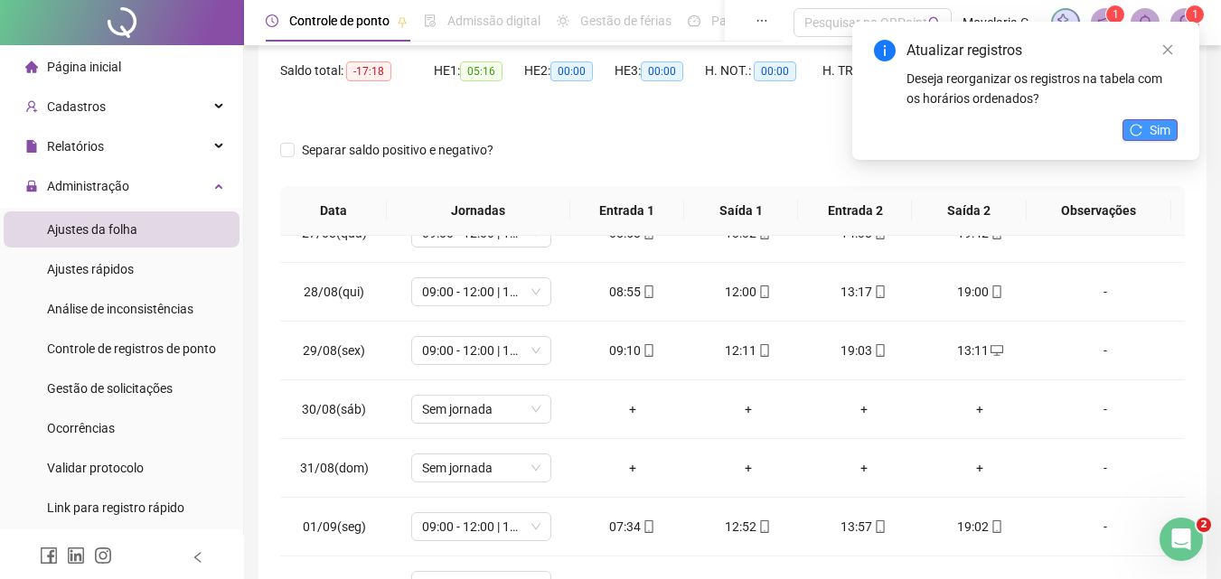
click at [1158, 119] on button "Sim" at bounding box center [1149, 130] width 55 height 22
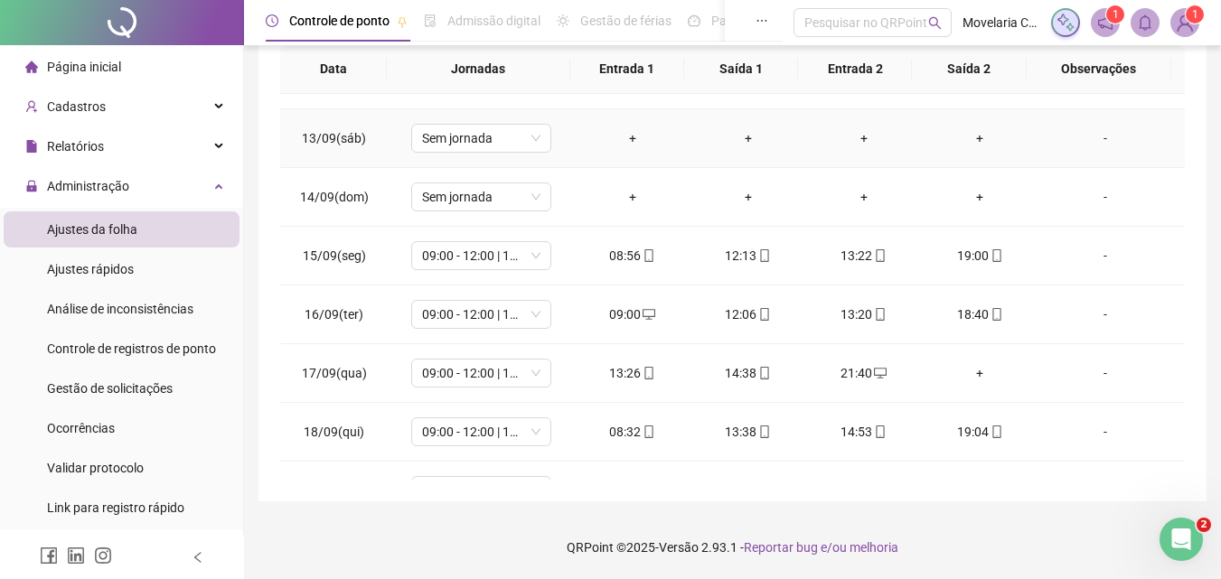
scroll to position [1084, 0]
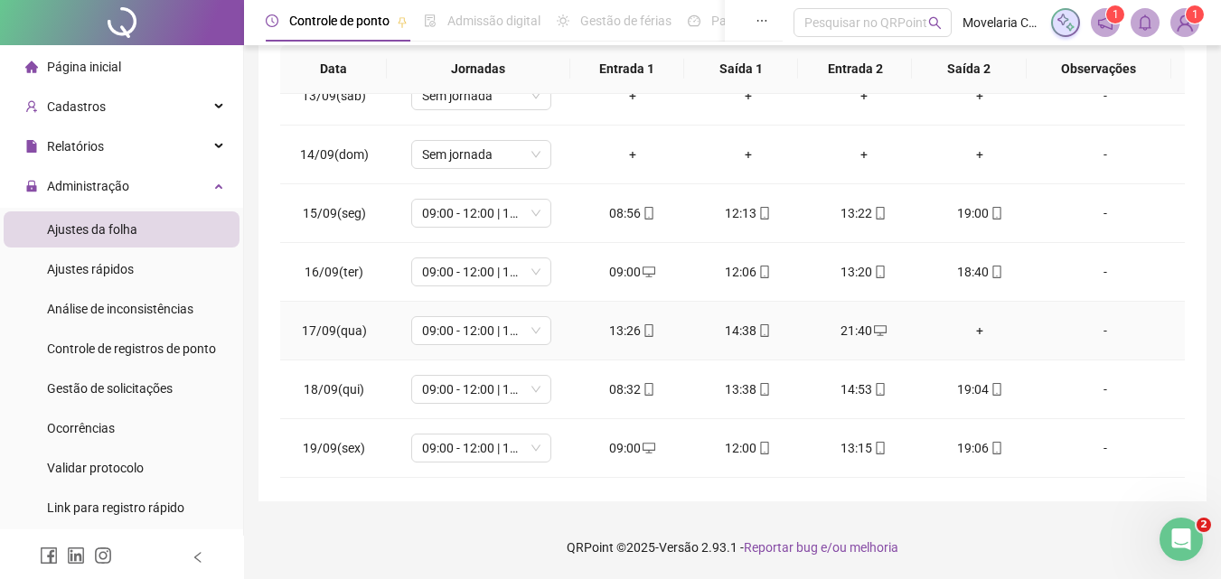
click at [970, 327] on div "+" at bounding box center [979, 331] width 87 height 20
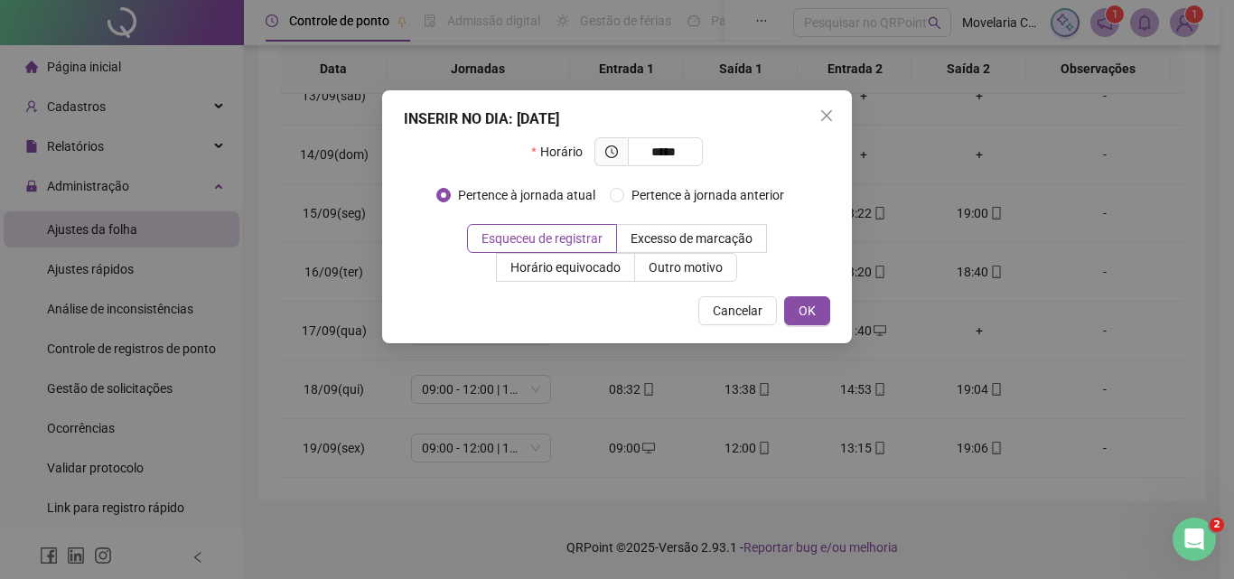
type input "*****"
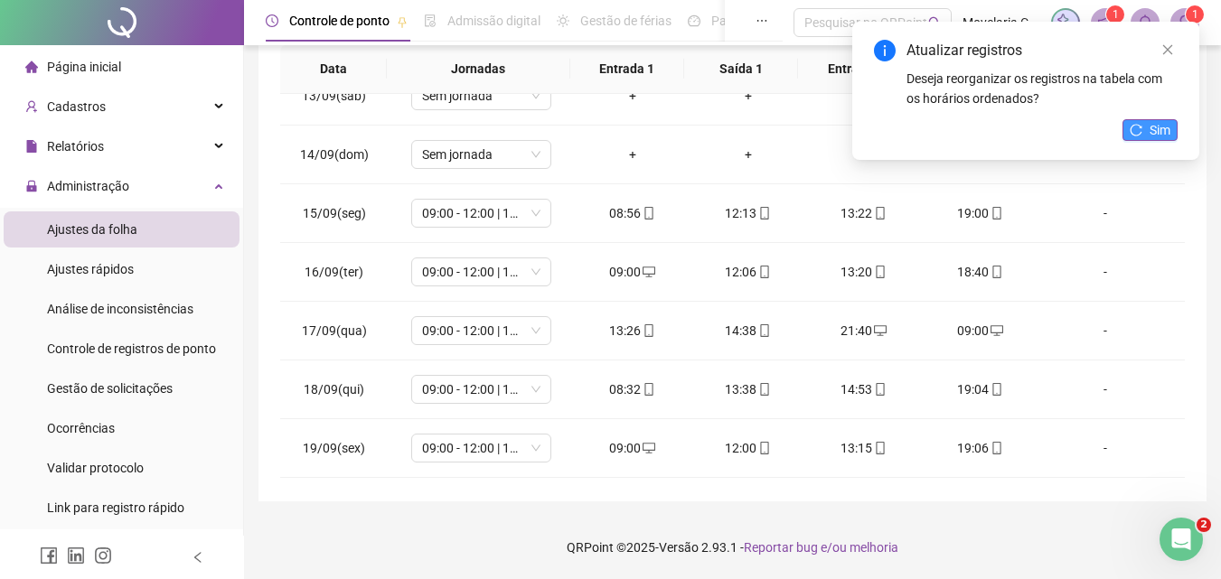
click at [1155, 134] on span "Sim" at bounding box center [1159, 130] width 21 height 20
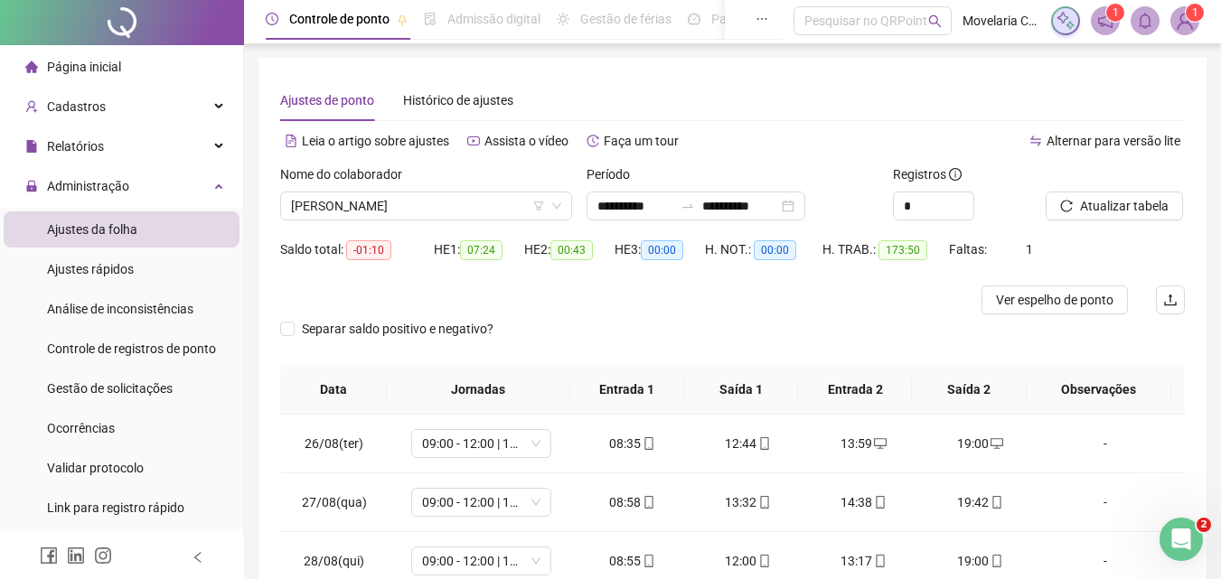
scroll to position [0, 0]
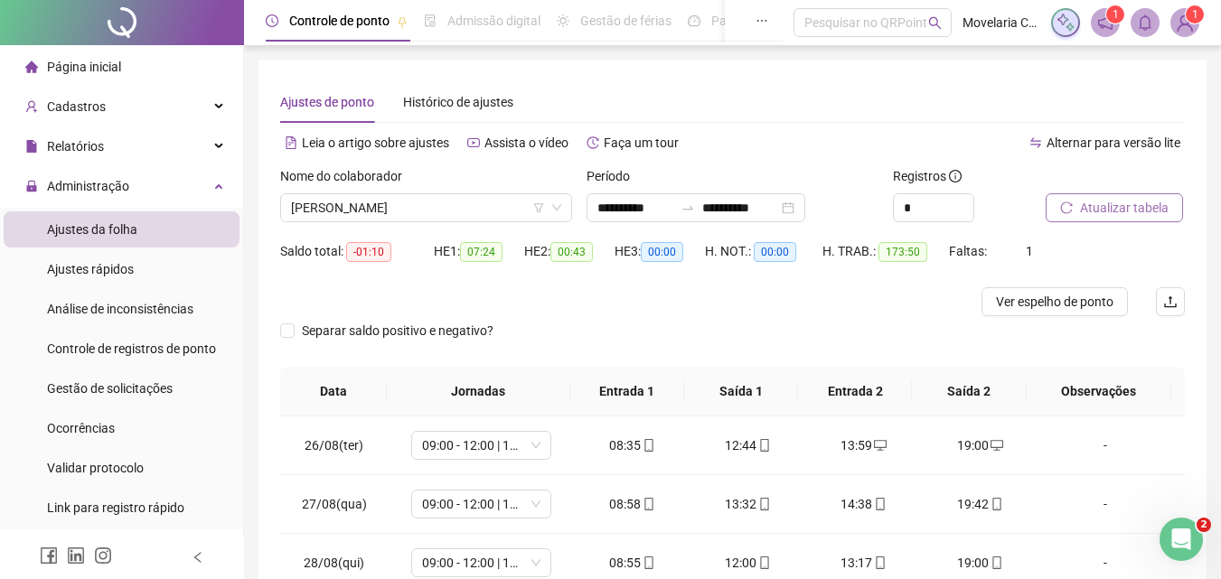
click at [1136, 204] on span "Atualizar tabela" at bounding box center [1124, 208] width 89 height 20
click at [1064, 299] on span "Ver espelho de ponto" at bounding box center [1054, 302] width 117 height 20
click at [498, 211] on span "[PERSON_NAME]" at bounding box center [426, 207] width 270 height 27
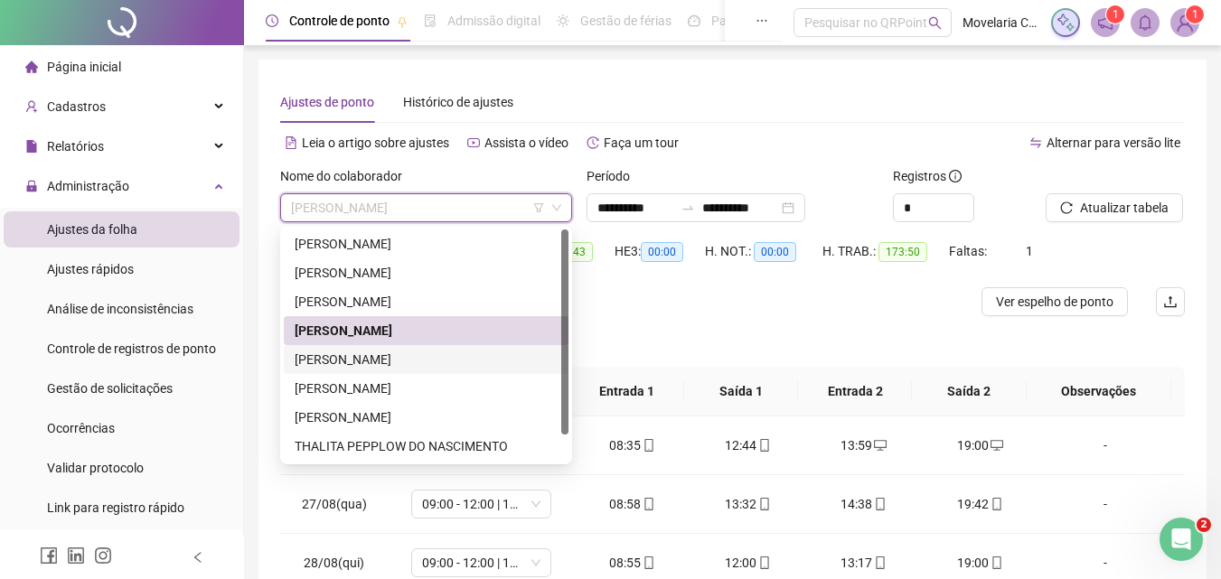
click at [411, 358] on div "[PERSON_NAME]" at bounding box center [426, 360] width 263 height 20
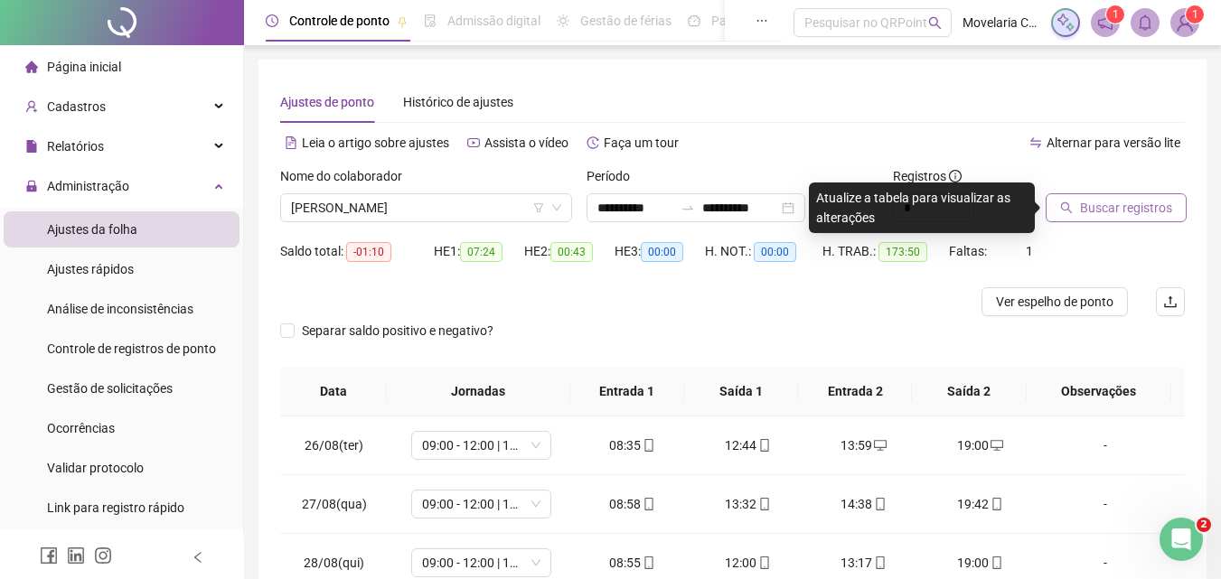
click at [1143, 220] on button "Buscar registros" at bounding box center [1115, 207] width 141 height 29
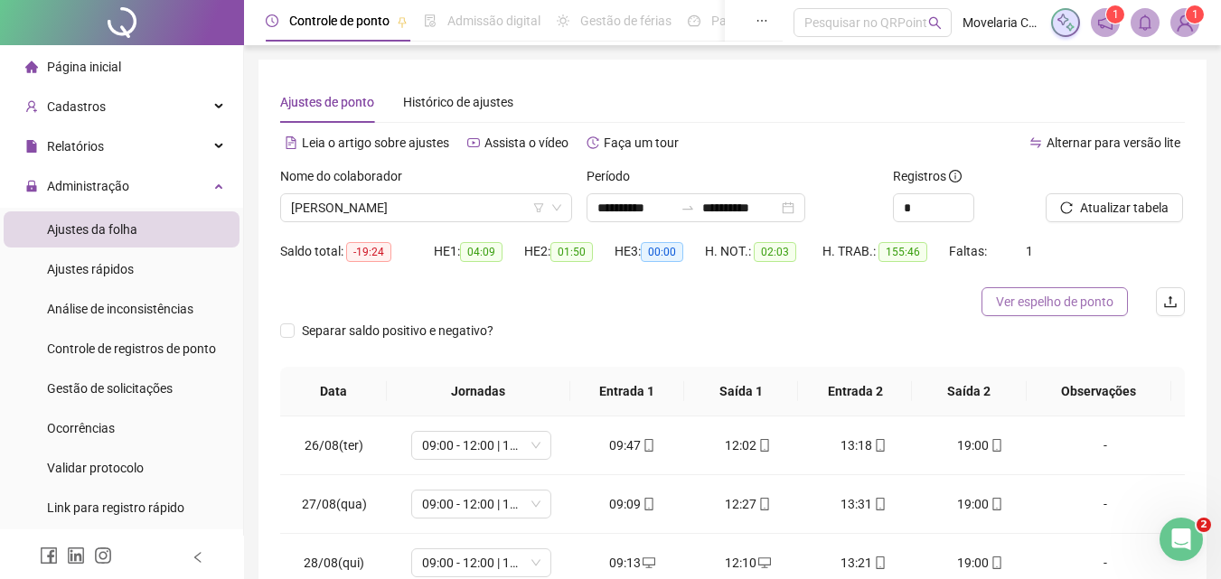
click at [1090, 295] on span "Ver espelho de ponto" at bounding box center [1054, 302] width 117 height 20
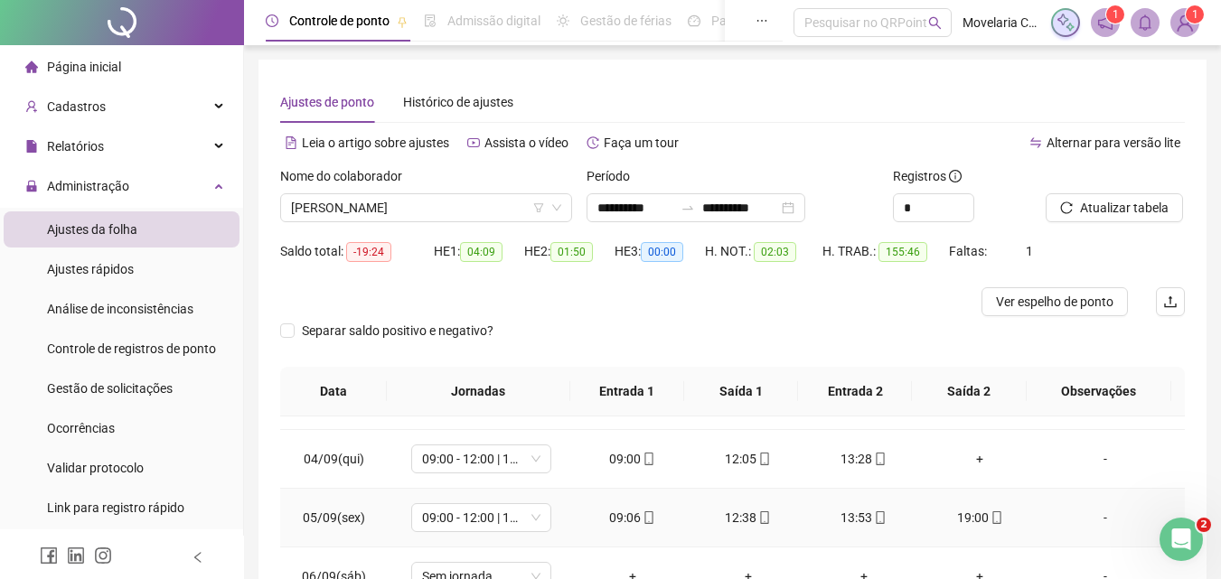
scroll to position [542, 0]
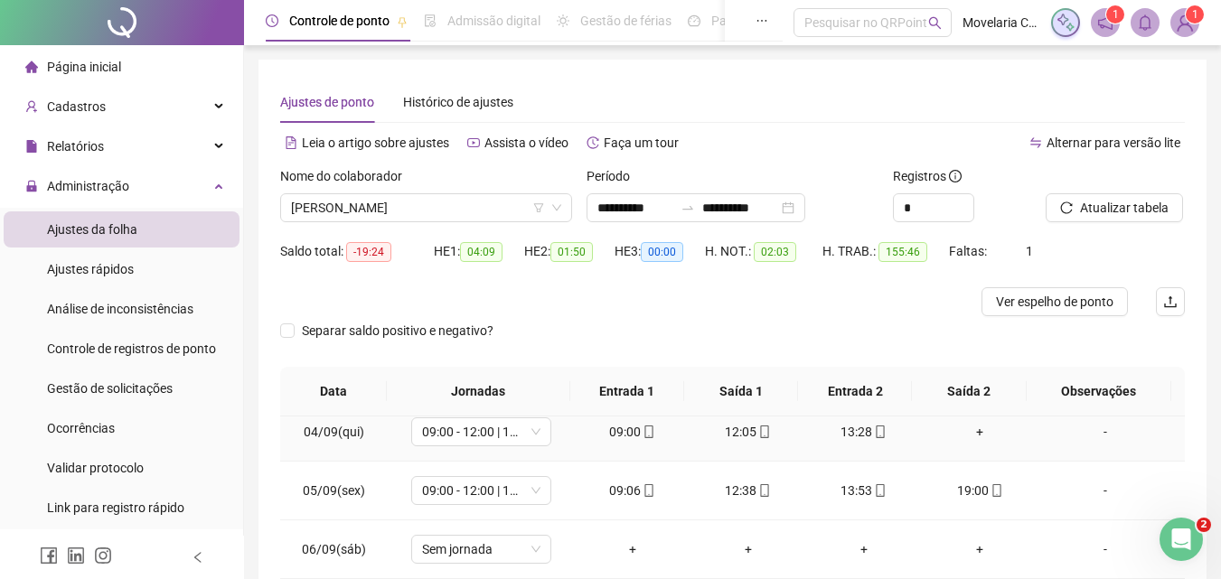
click at [971, 427] on div "+" at bounding box center [979, 432] width 87 height 20
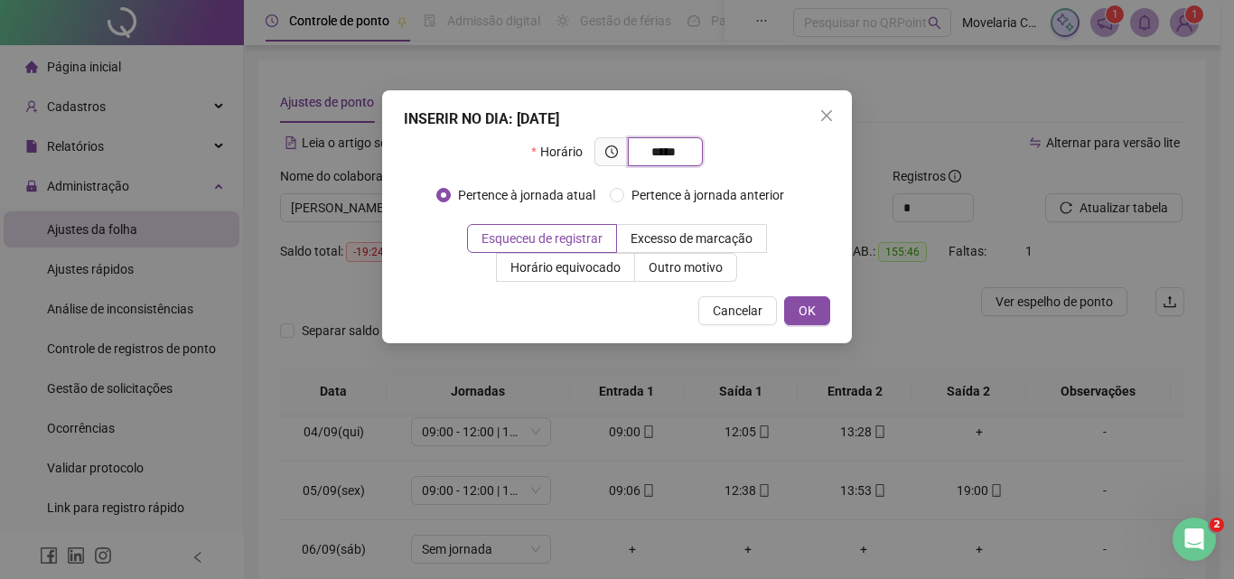
type input "*****"
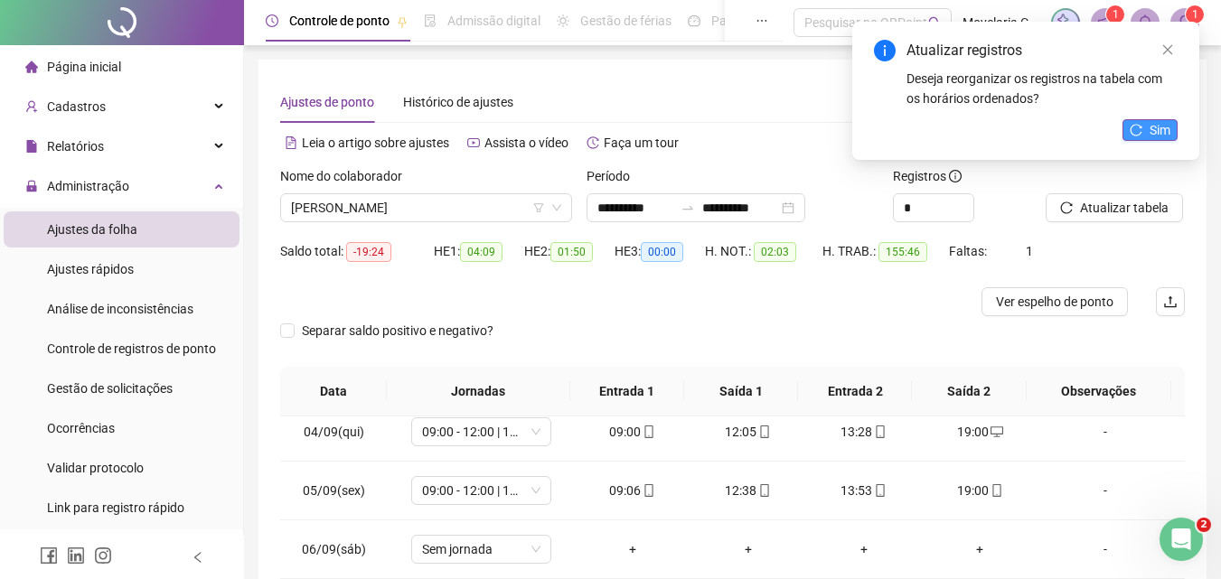
click at [1151, 130] on span "Sim" at bounding box center [1159, 130] width 21 height 20
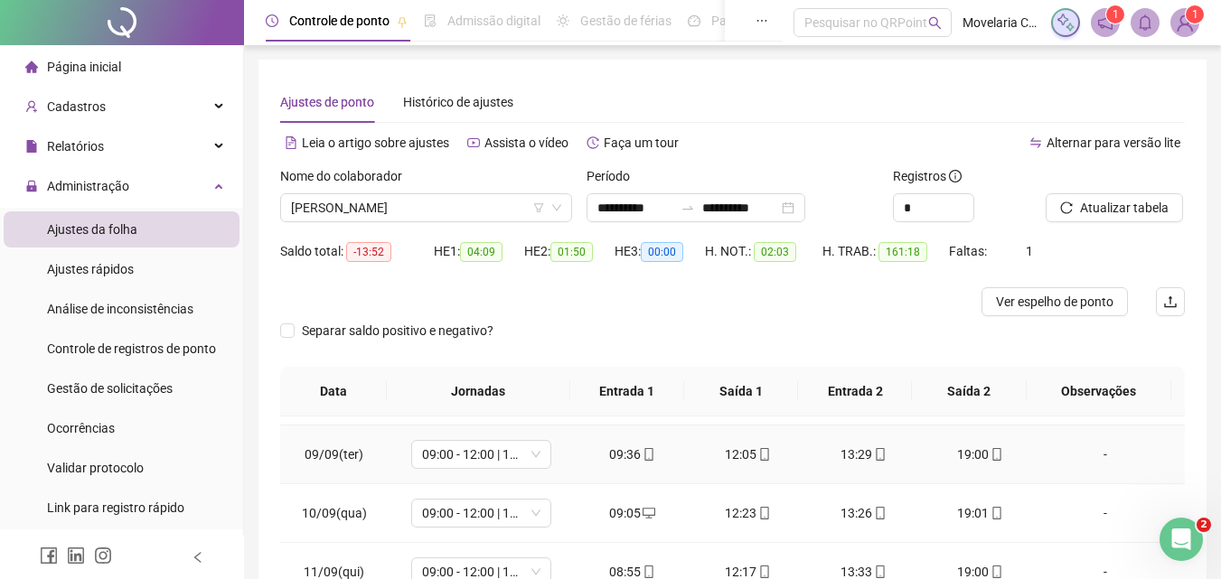
scroll to position [904, 0]
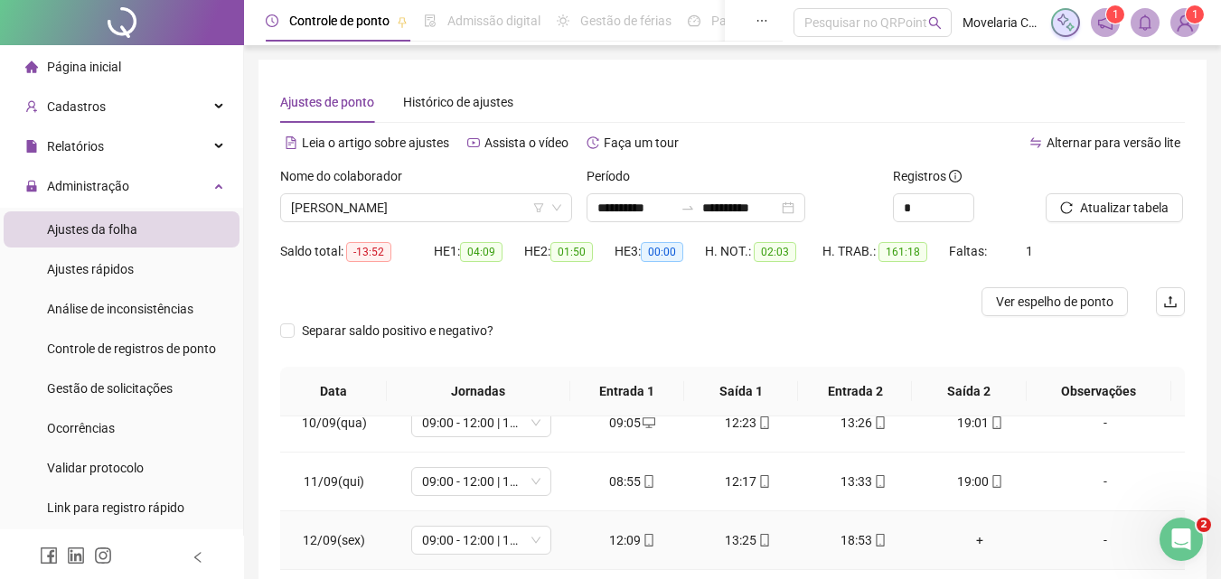
click at [967, 541] on div "+" at bounding box center [979, 540] width 87 height 20
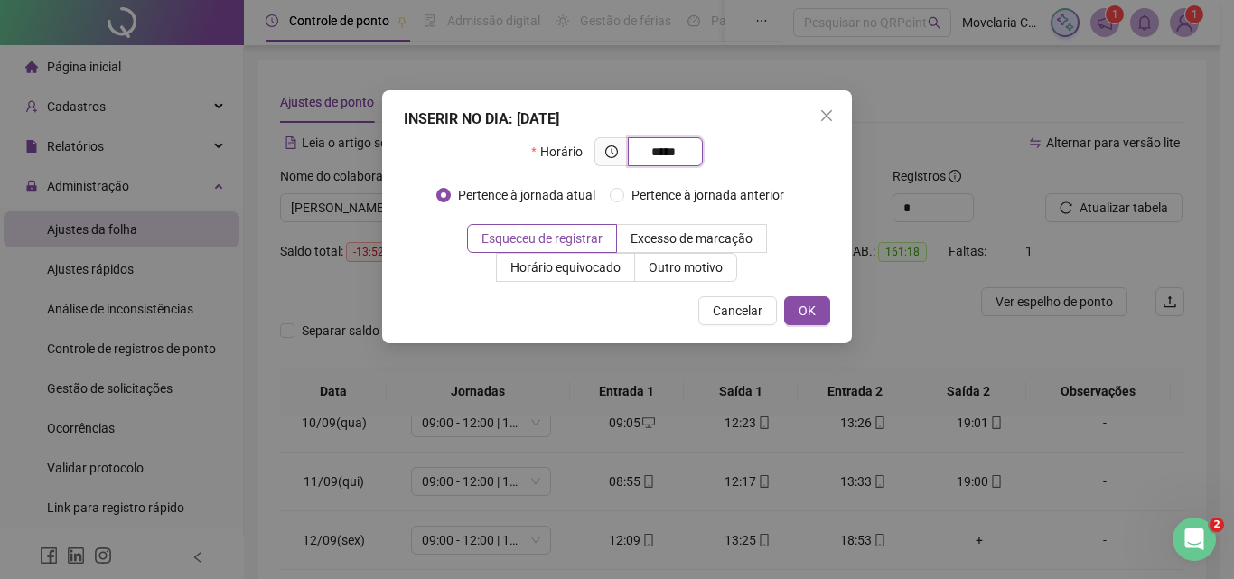
type input "*****"
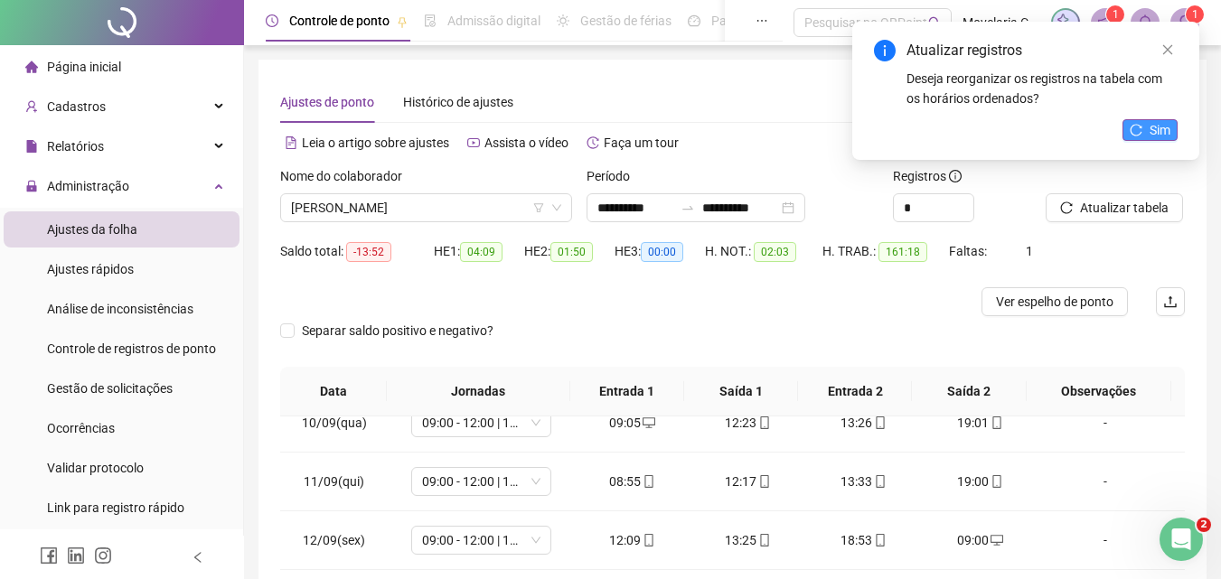
click at [1155, 129] on span "Sim" at bounding box center [1159, 130] width 21 height 20
